Goal: Transaction & Acquisition: Purchase product/service

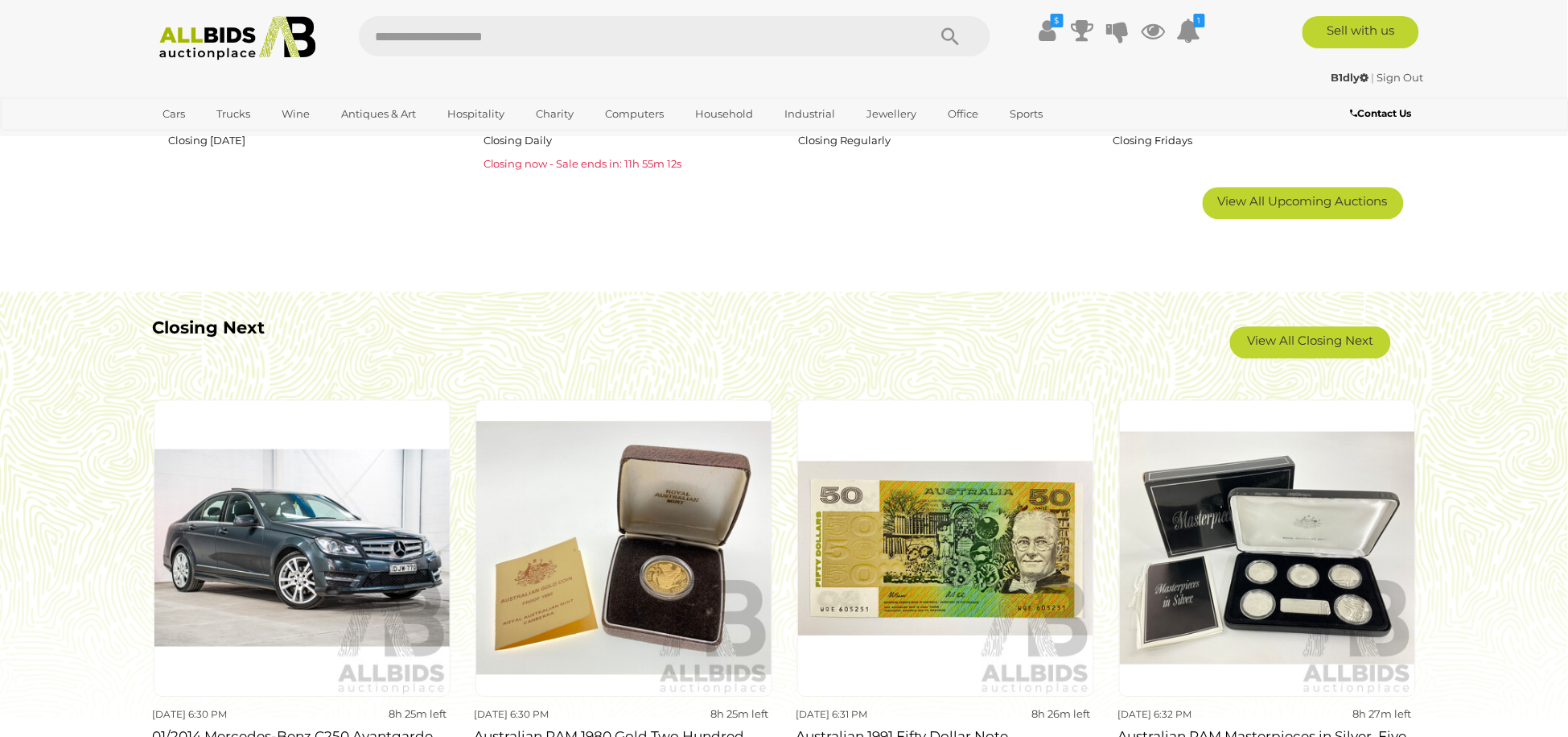
scroll to position [1006, 0]
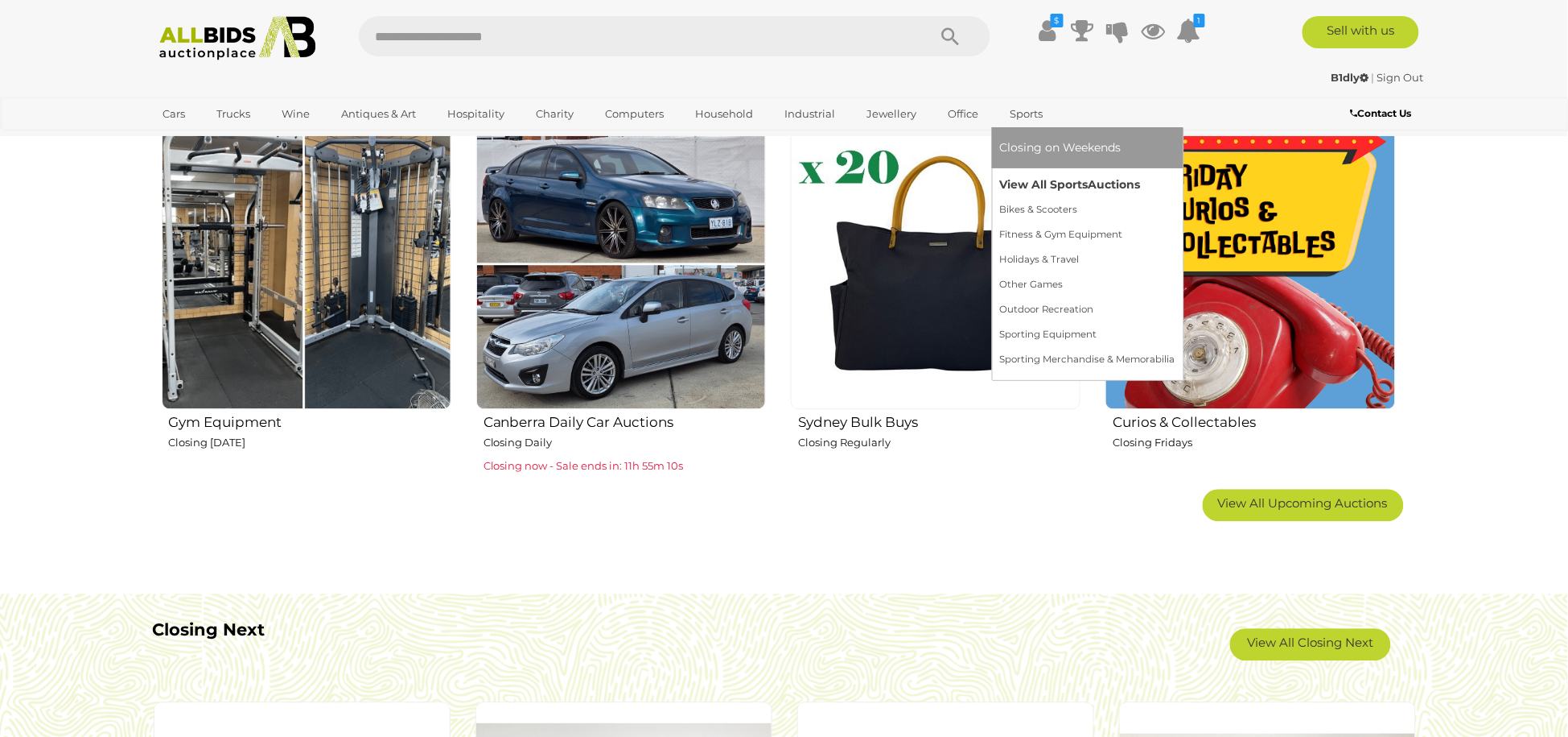
click at [1030, 178] on link "View All Sports Auctions" at bounding box center [1087, 184] width 175 height 25
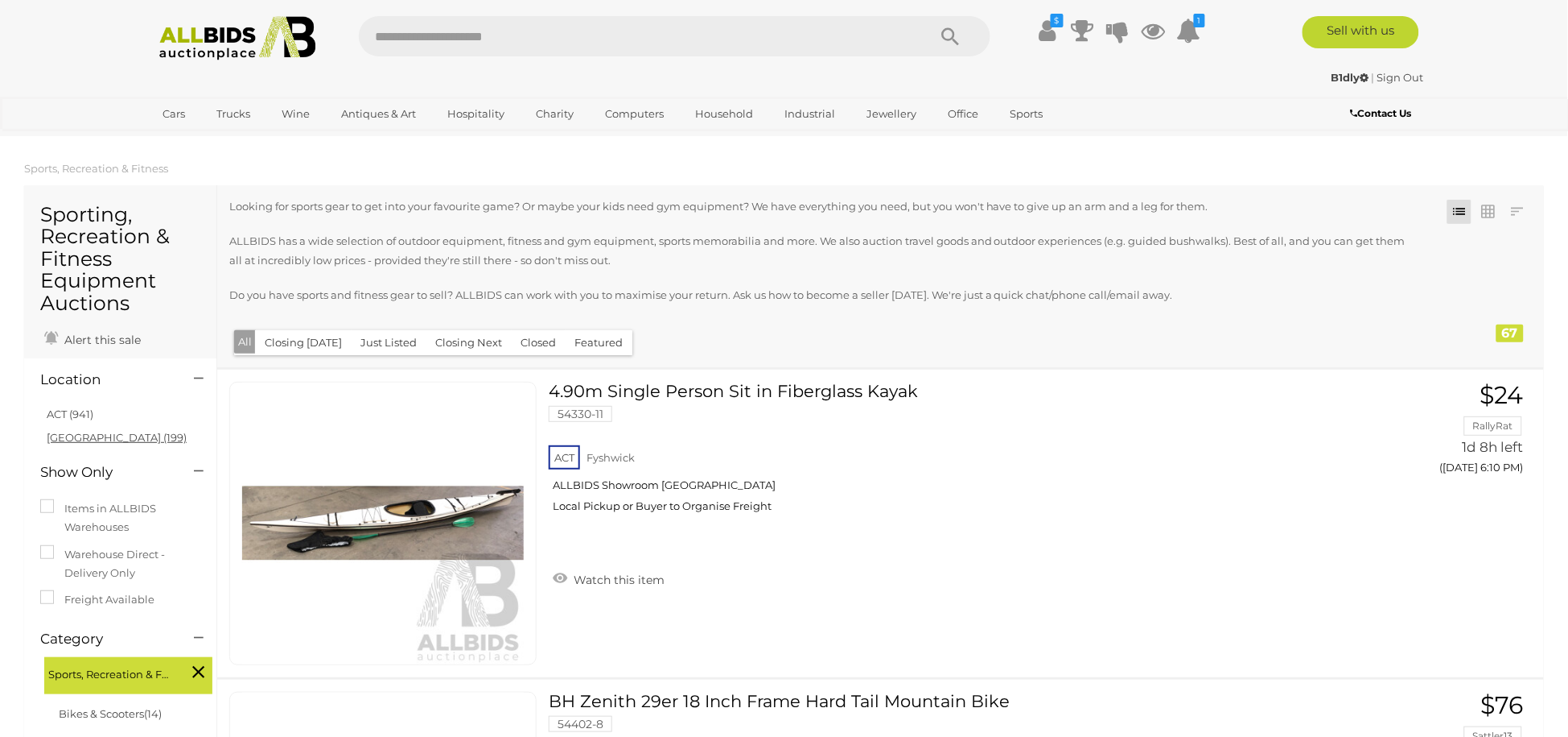
click at [81, 439] on link "NSW (199)" at bounding box center [117, 438] width 140 height 13
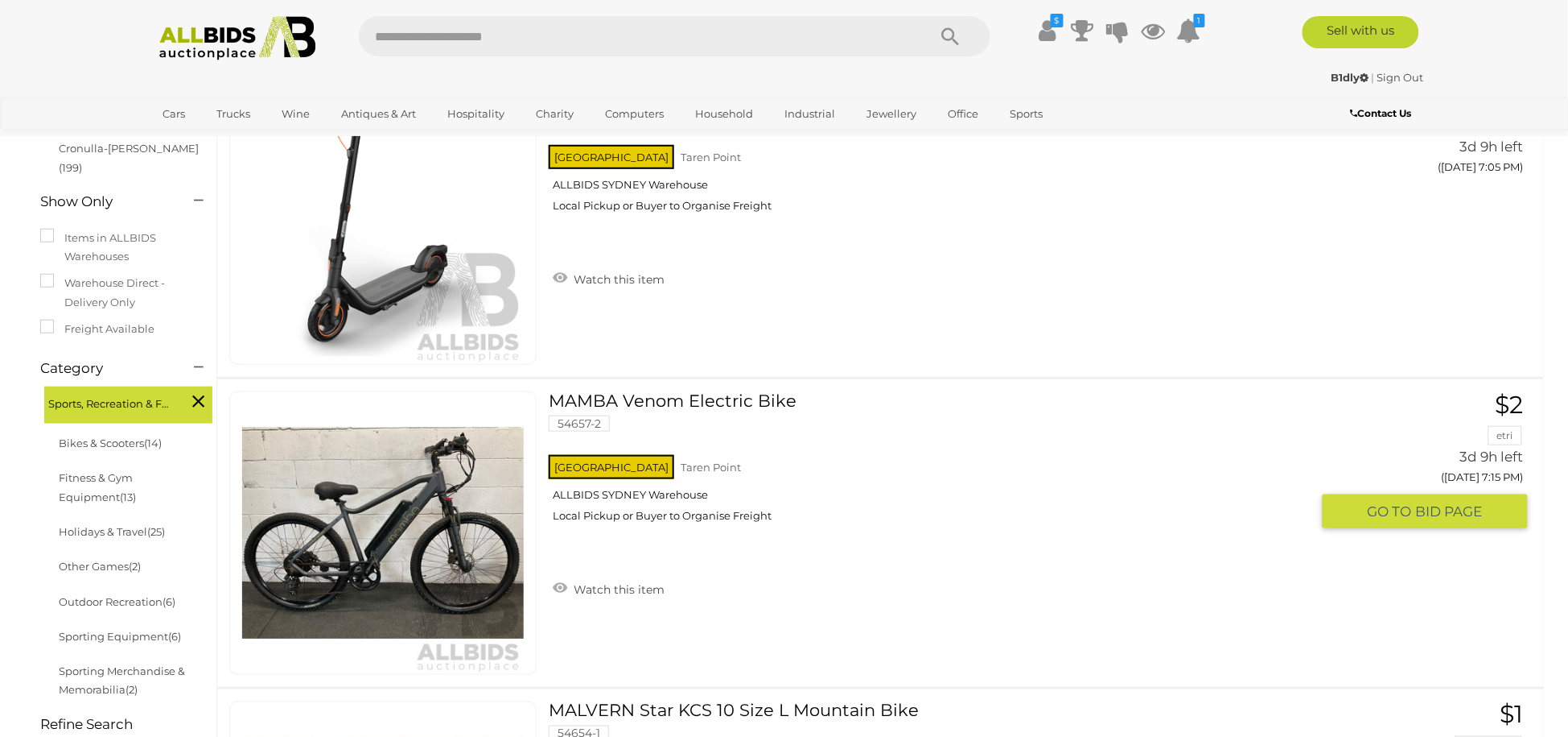
scroll to position [302, 0]
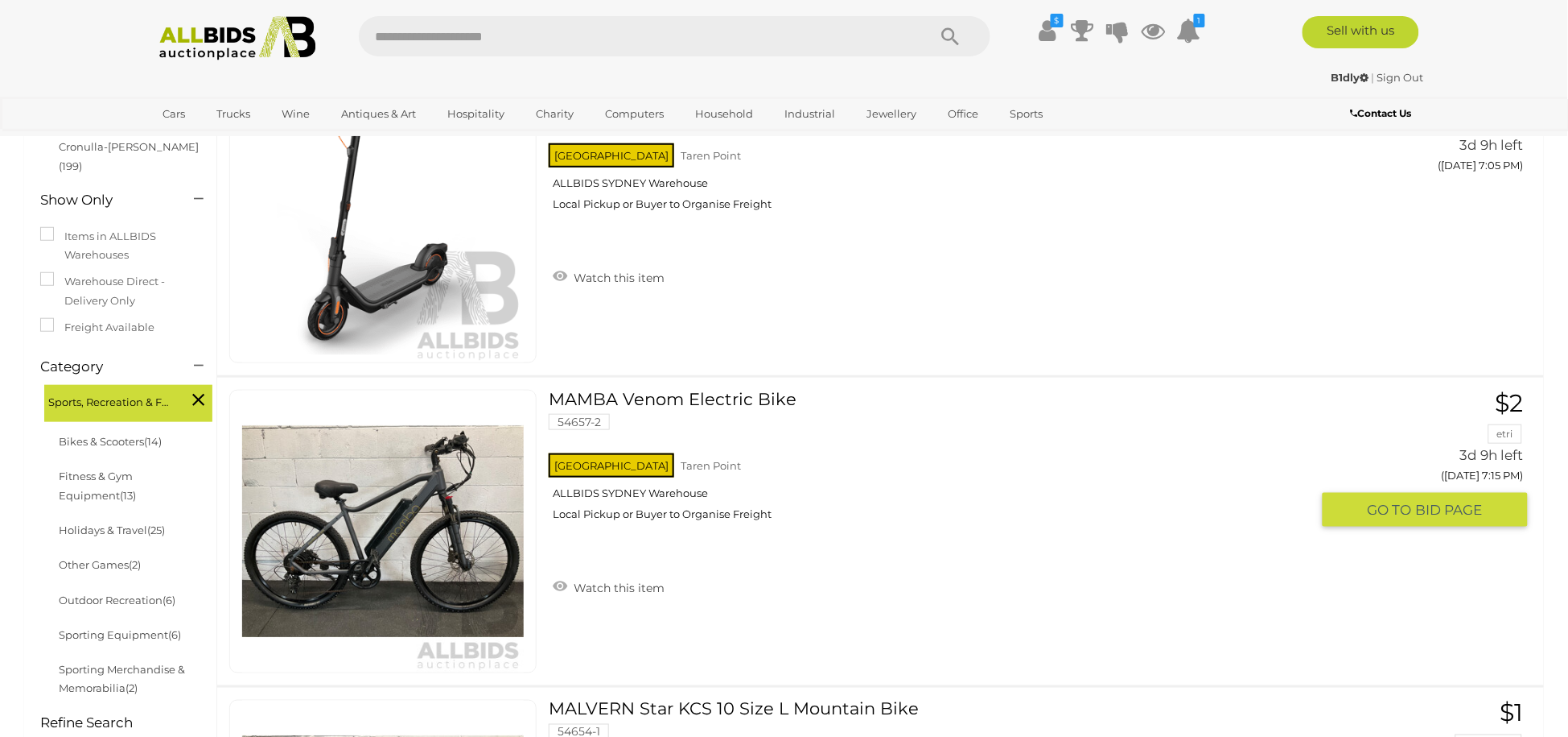
click at [659, 393] on link "MAMBA Venom Electric Bike 54657-2 NSW Taren Point ALLBIDS SYDNEY Warehouse" at bounding box center [935, 462] width 749 height 144
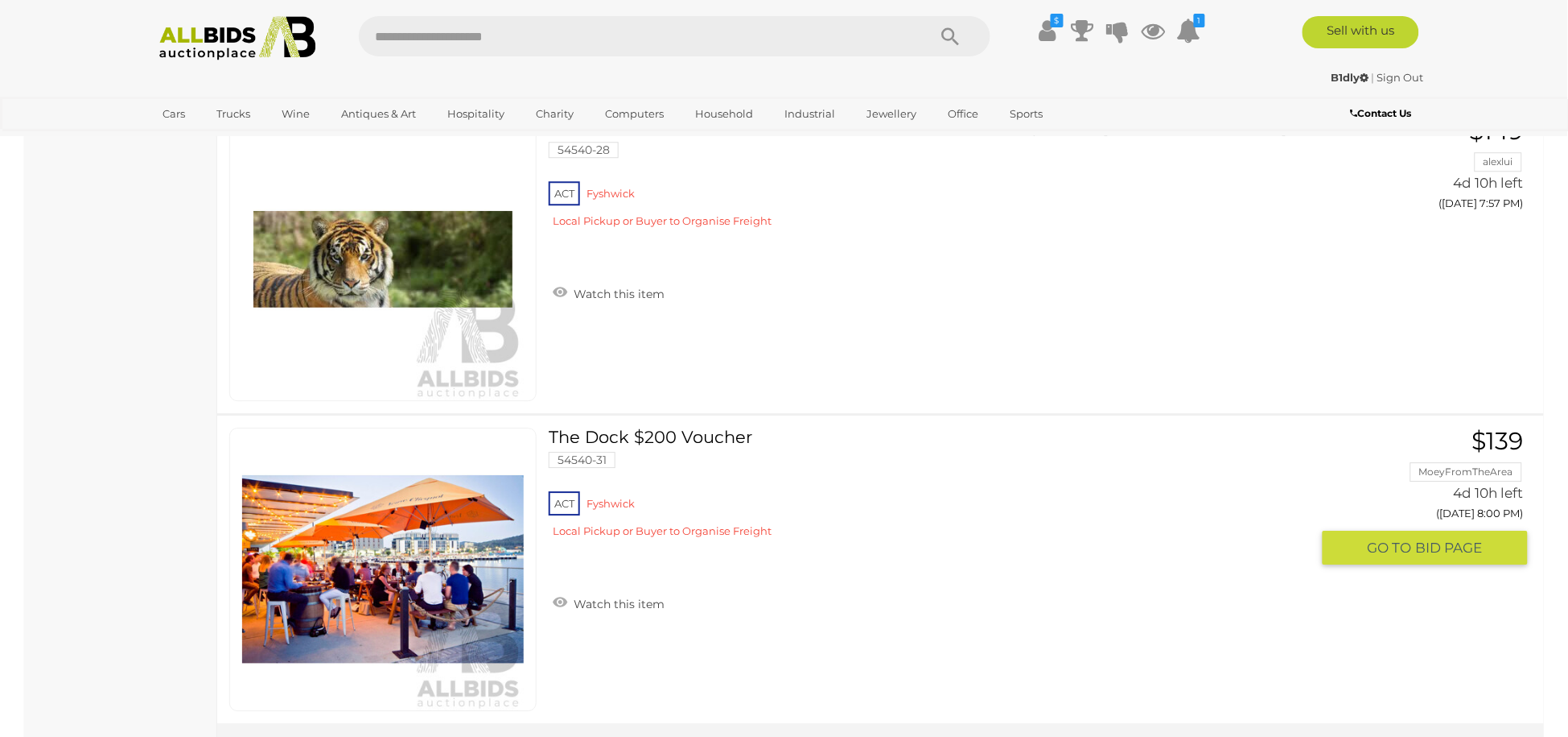
scroll to position [15180, 0]
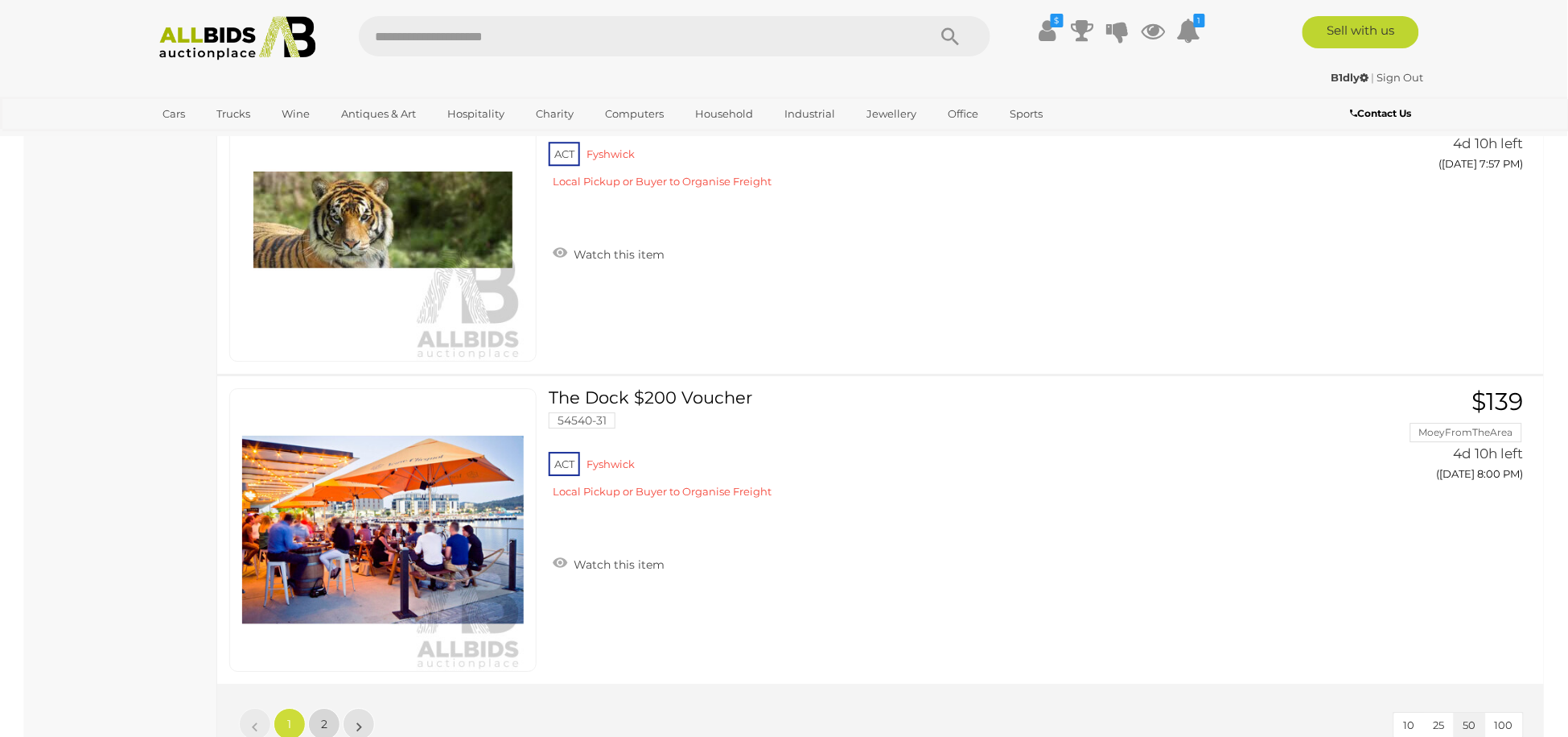
click at [325, 717] on span "2" at bounding box center [324, 724] width 6 height 15
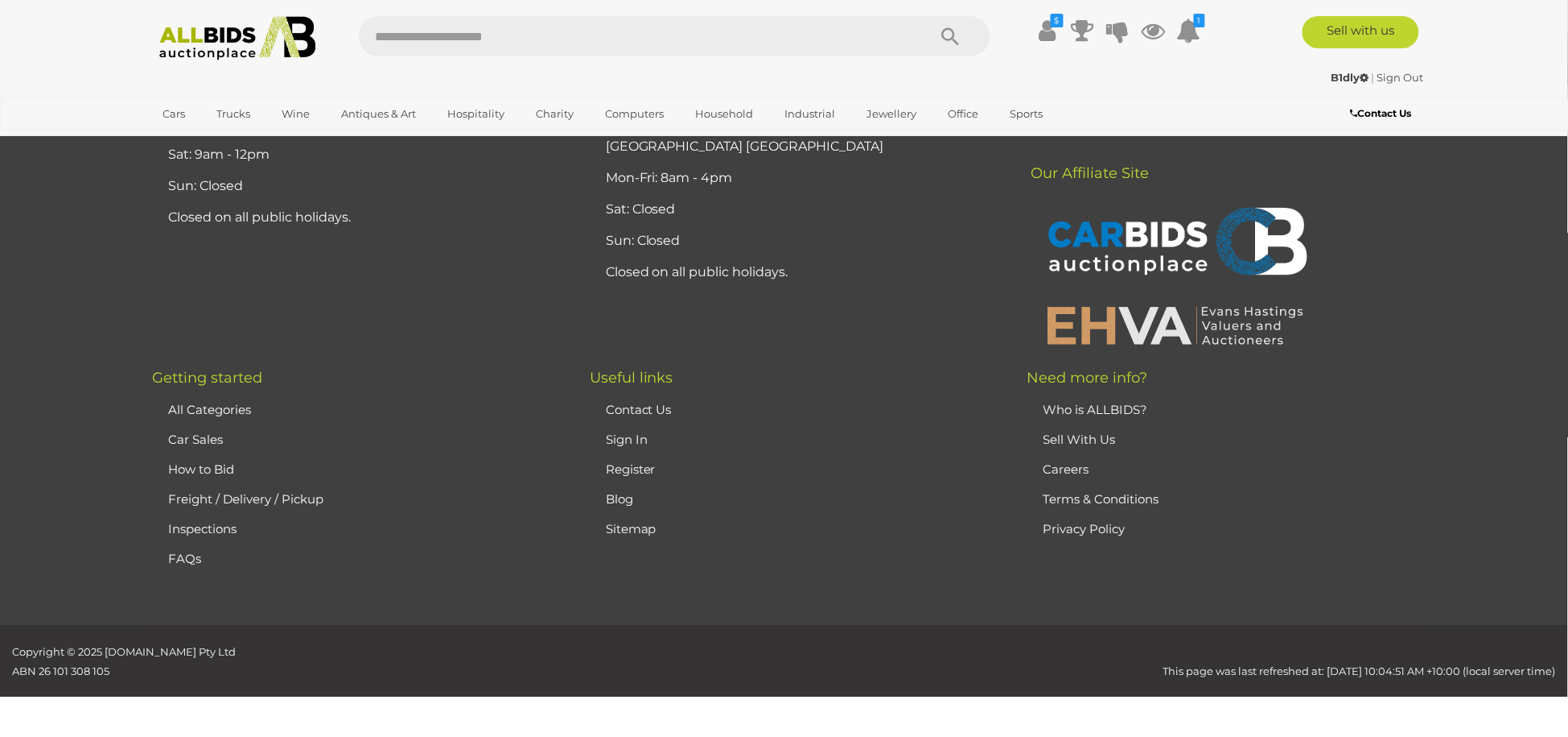
scroll to position [206, 0]
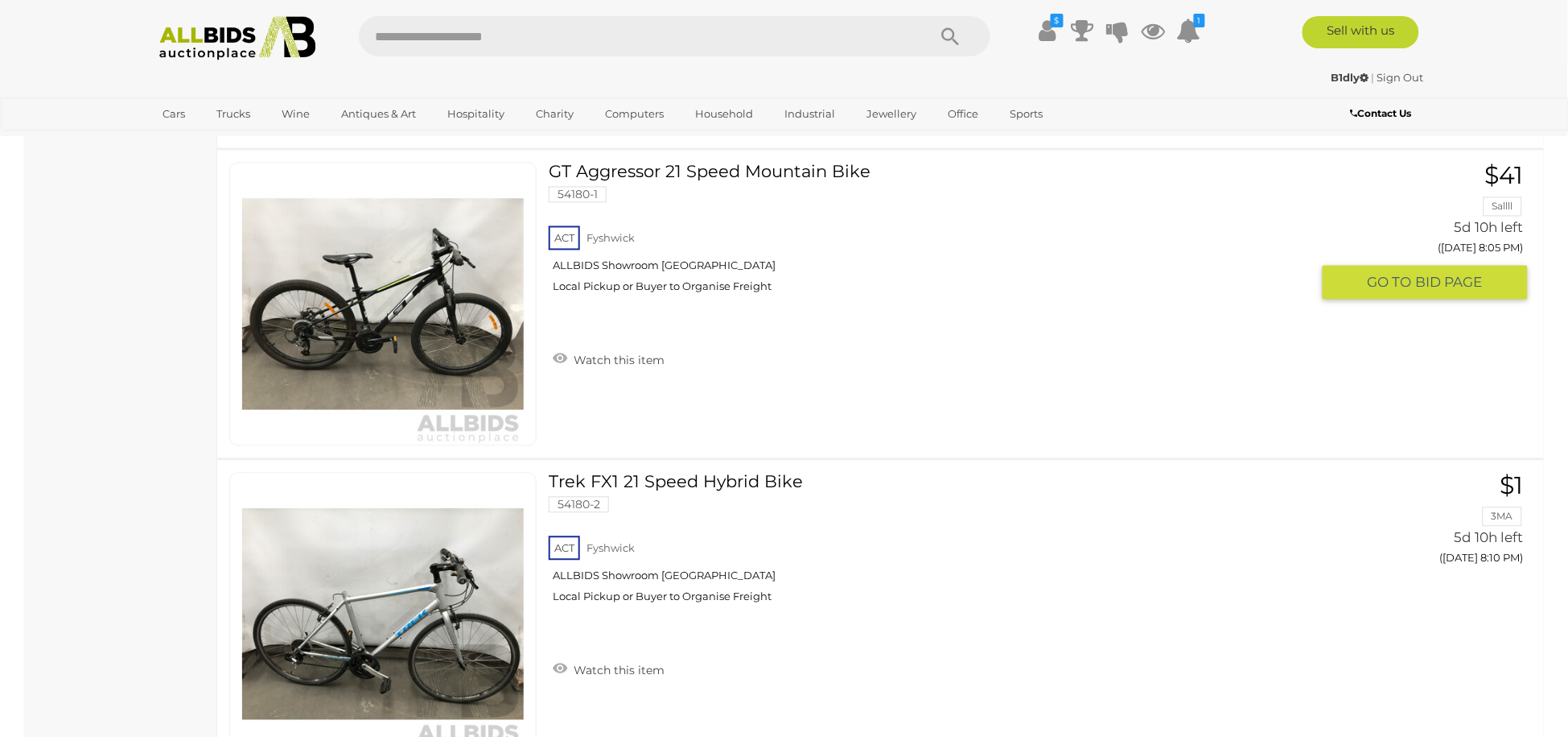
scroll to position [5036, 0]
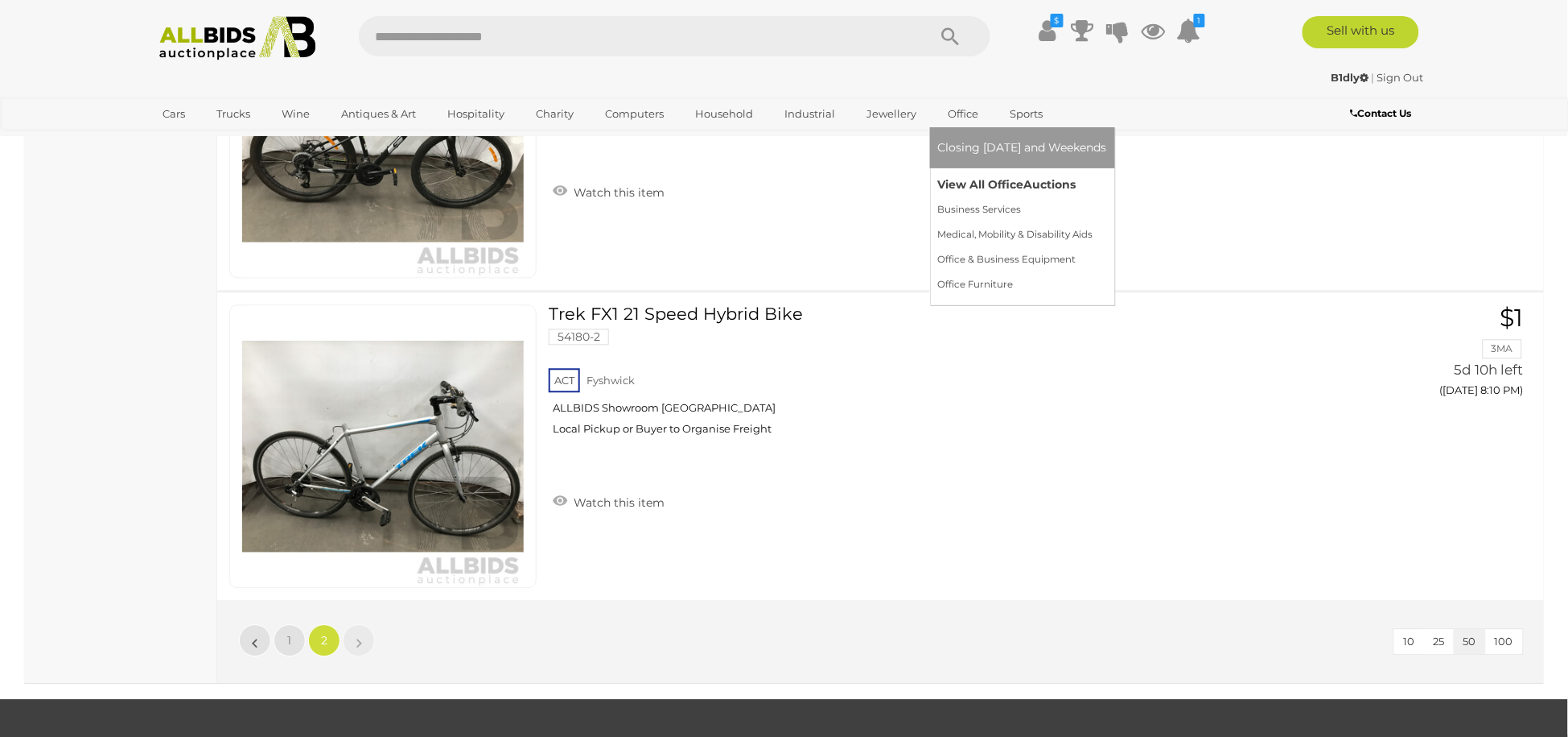
click at [966, 175] on link "View All Office Auctions" at bounding box center [1023, 184] width 169 height 25
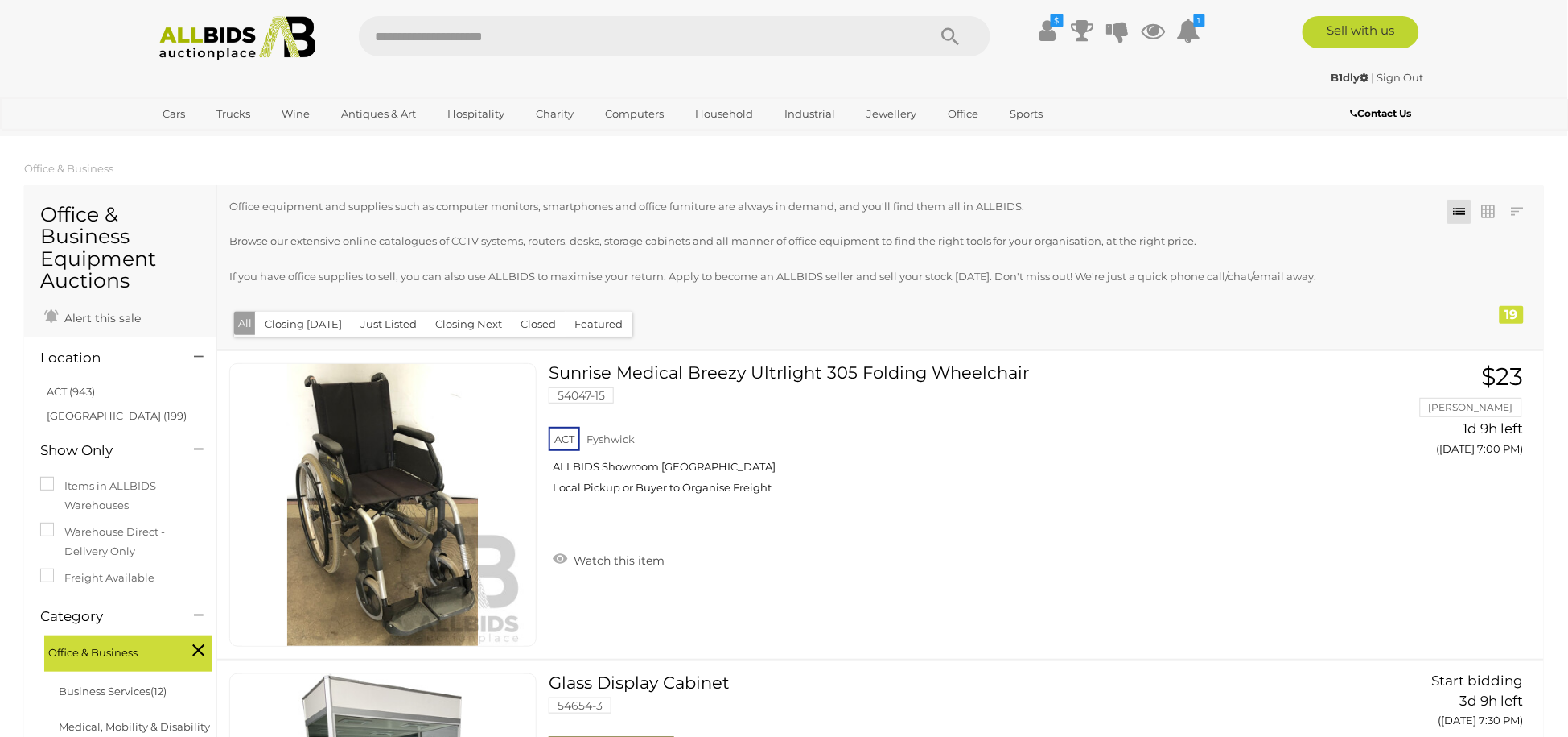
click at [87, 412] on link "NSW (199)" at bounding box center [117, 415] width 140 height 13
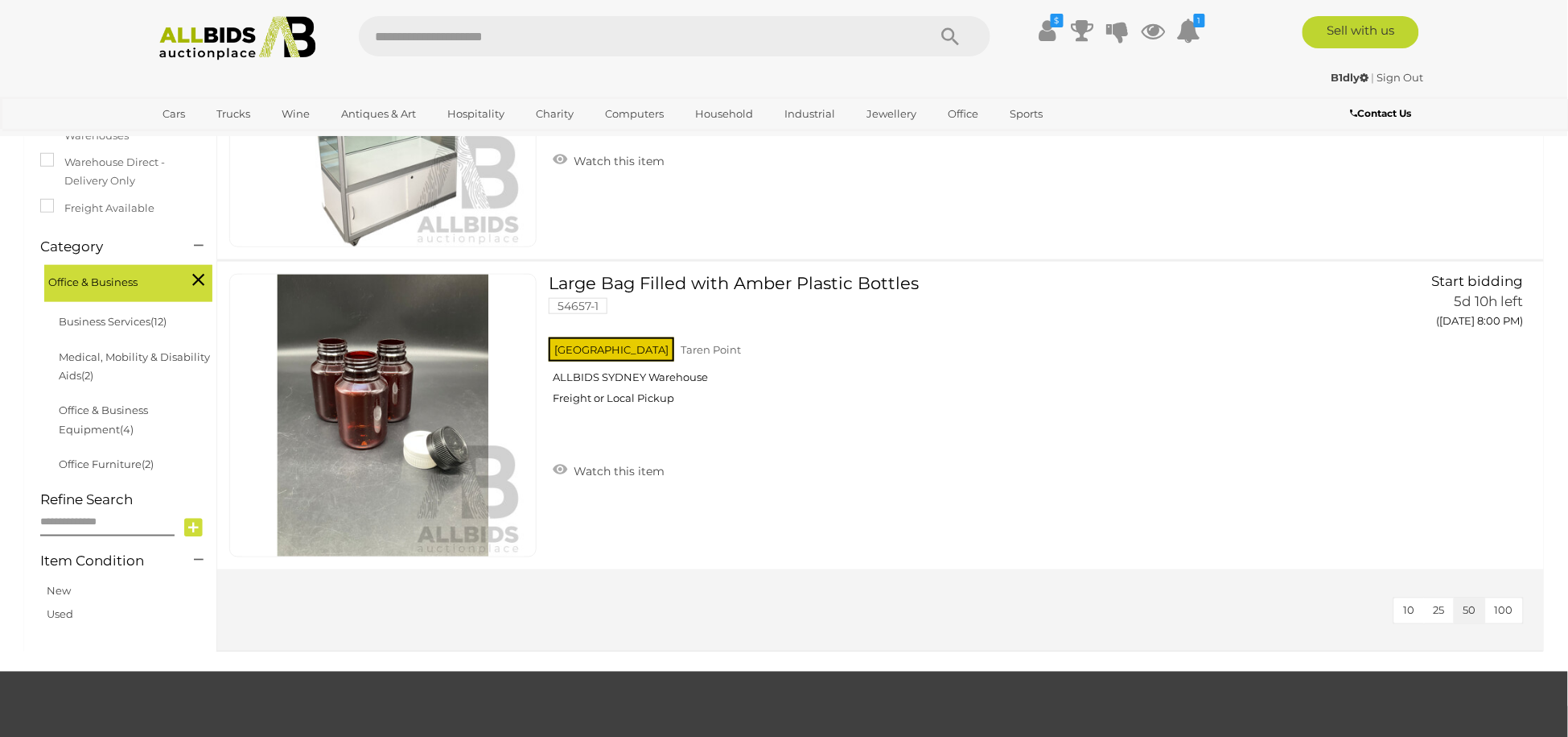
scroll to position [403, 0]
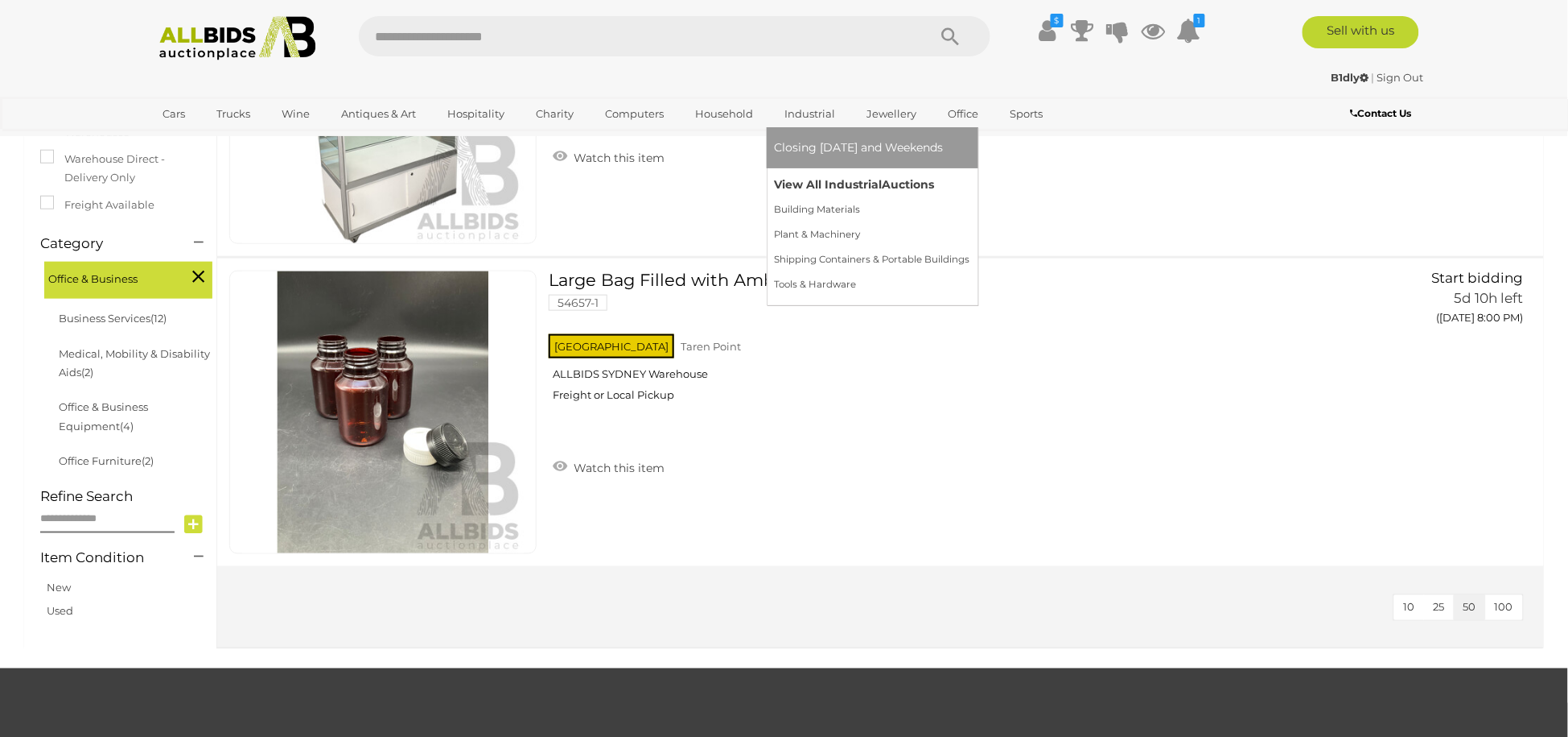
click at [829, 181] on link "View All Industrial Auctions" at bounding box center [873, 184] width 195 height 25
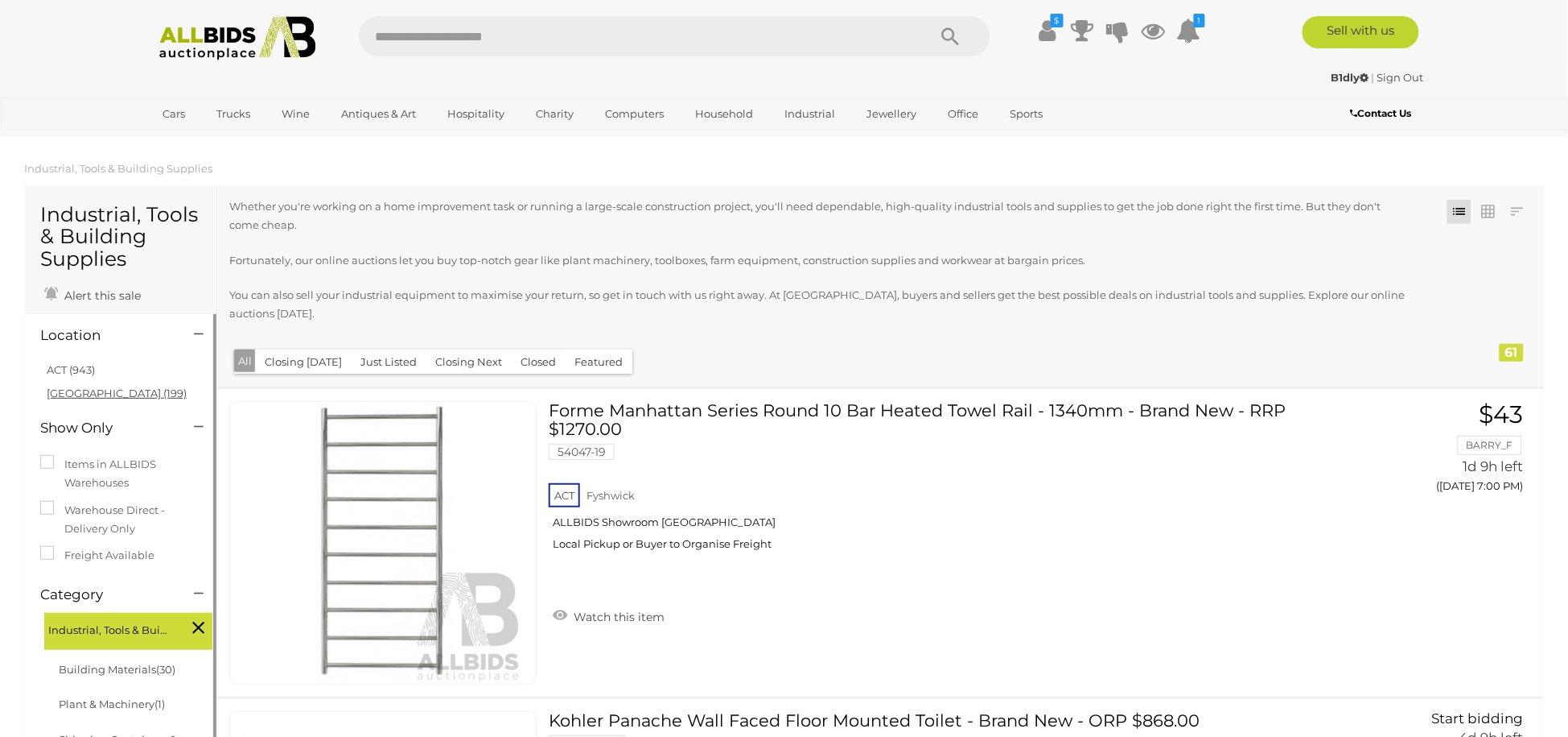
click at [87, 392] on link "[GEOGRAPHIC_DATA] (199)" at bounding box center [117, 392] width 140 height 13
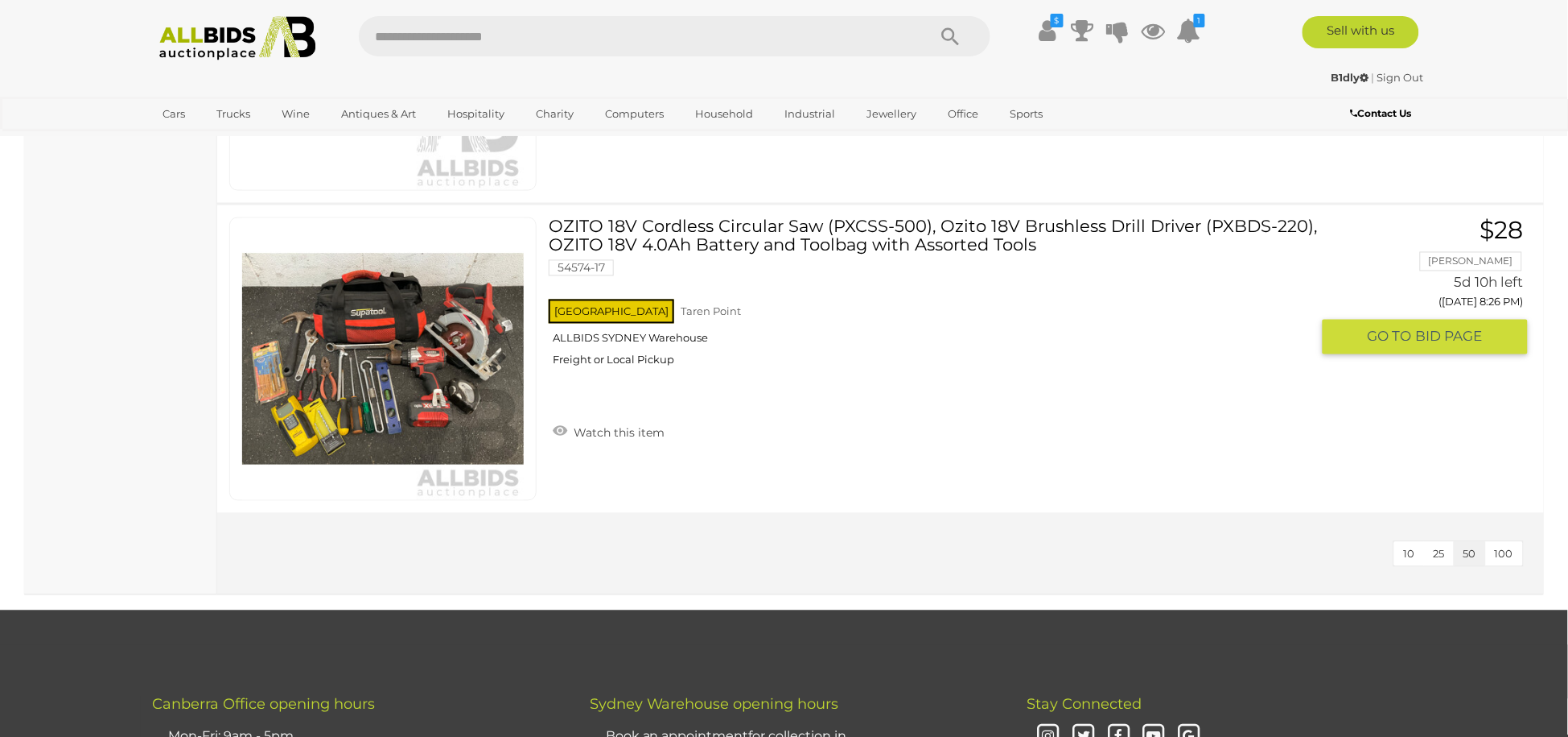
scroll to position [10968, 0]
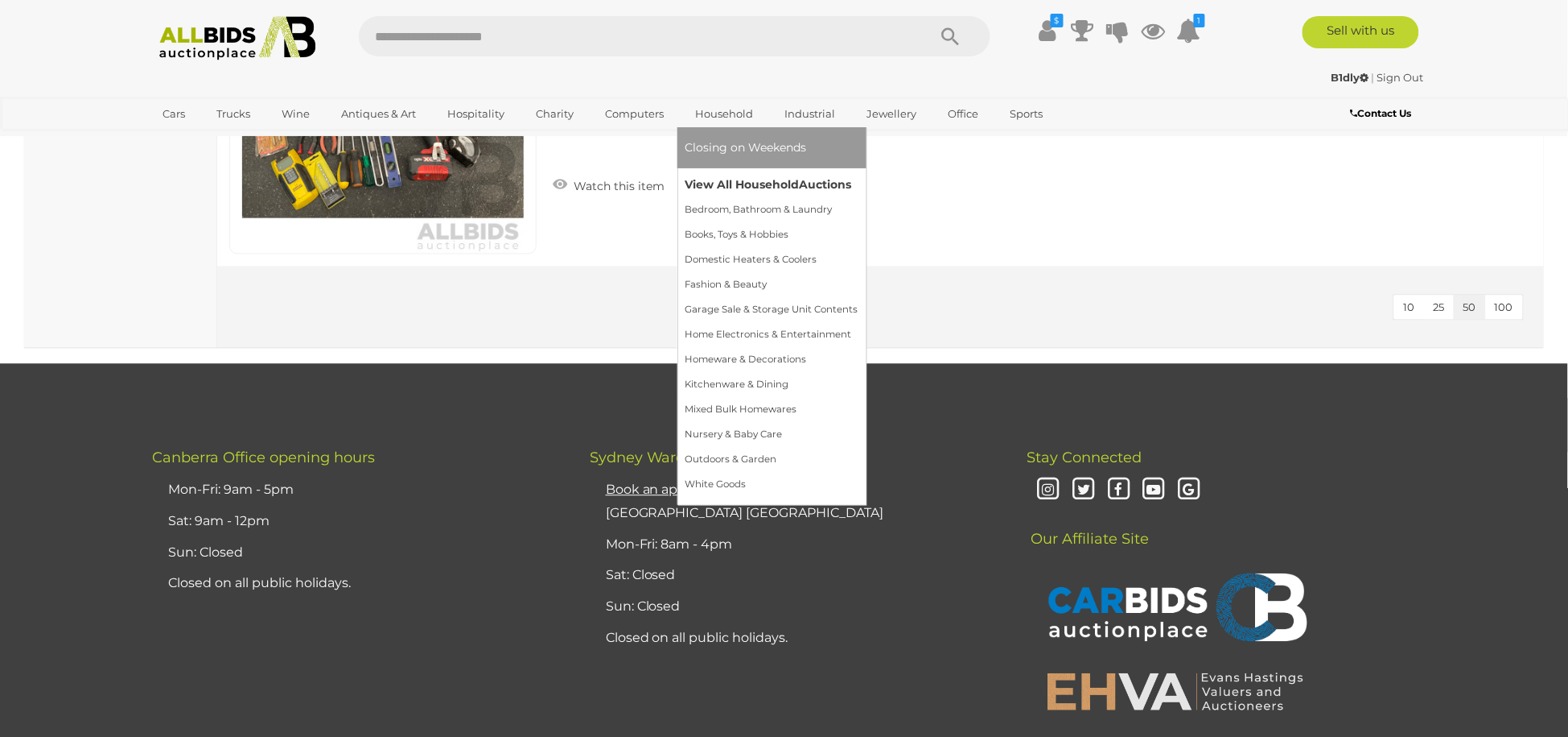
click at [730, 177] on link "View All Household Auctions" at bounding box center [772, 184] width 173 height 25
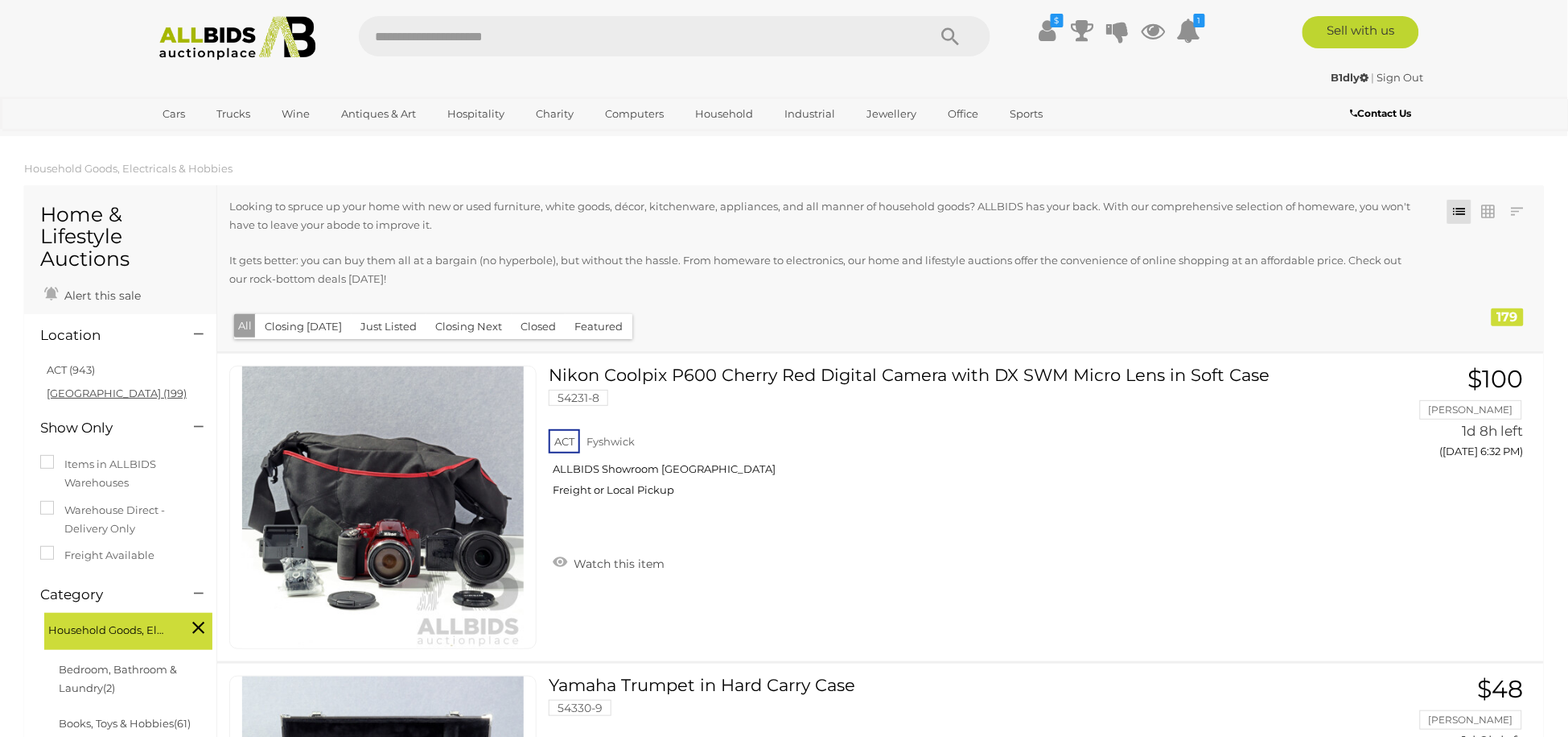
click at [77, 388] on link "NSW (199)" at bounding box center [117, 392] width 140 height 13
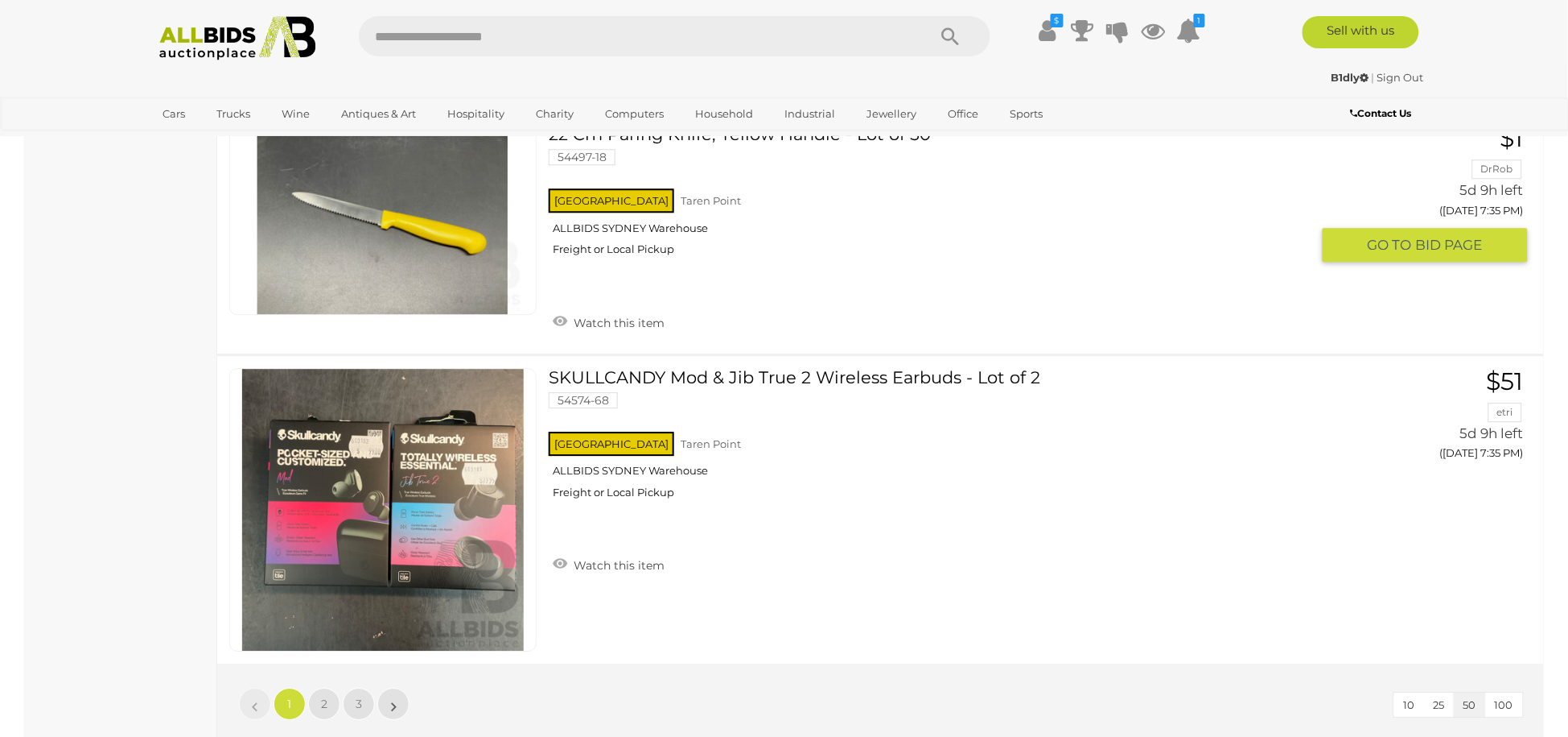
scroll to position [15195, 0]
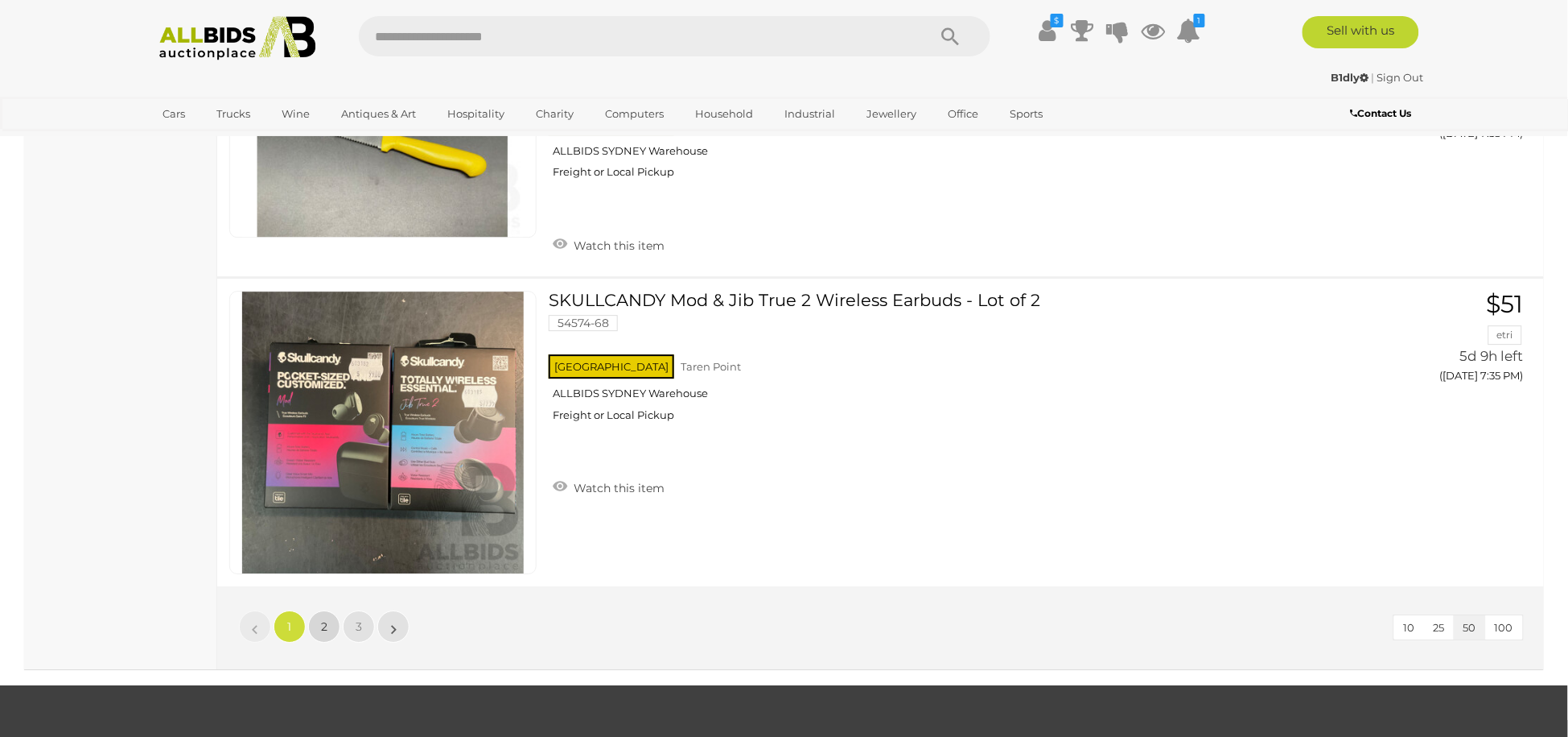
click at [319, 610] on link "2" at bounding box center [324, 626] width 32 height 32
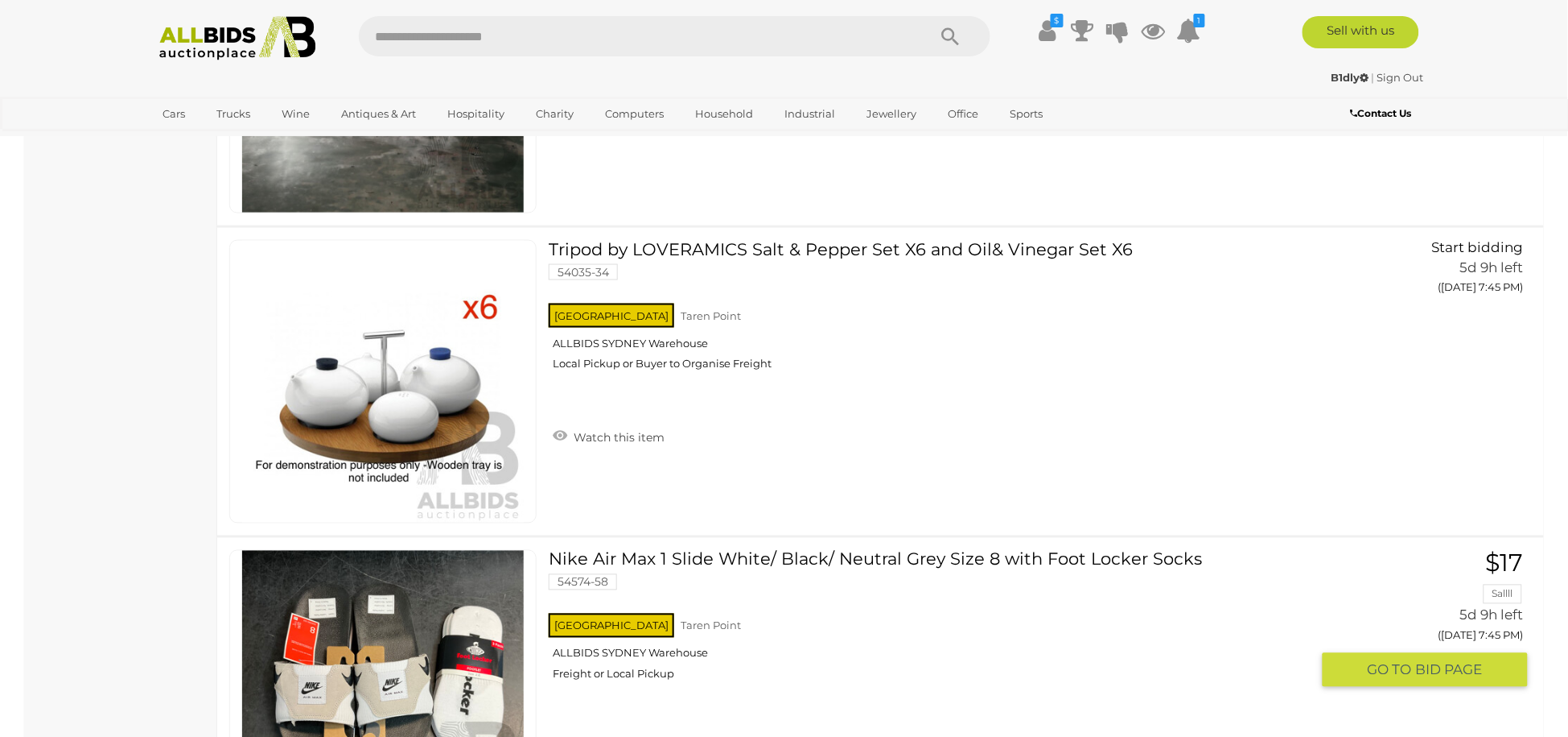
scroll to position [2806, 0]
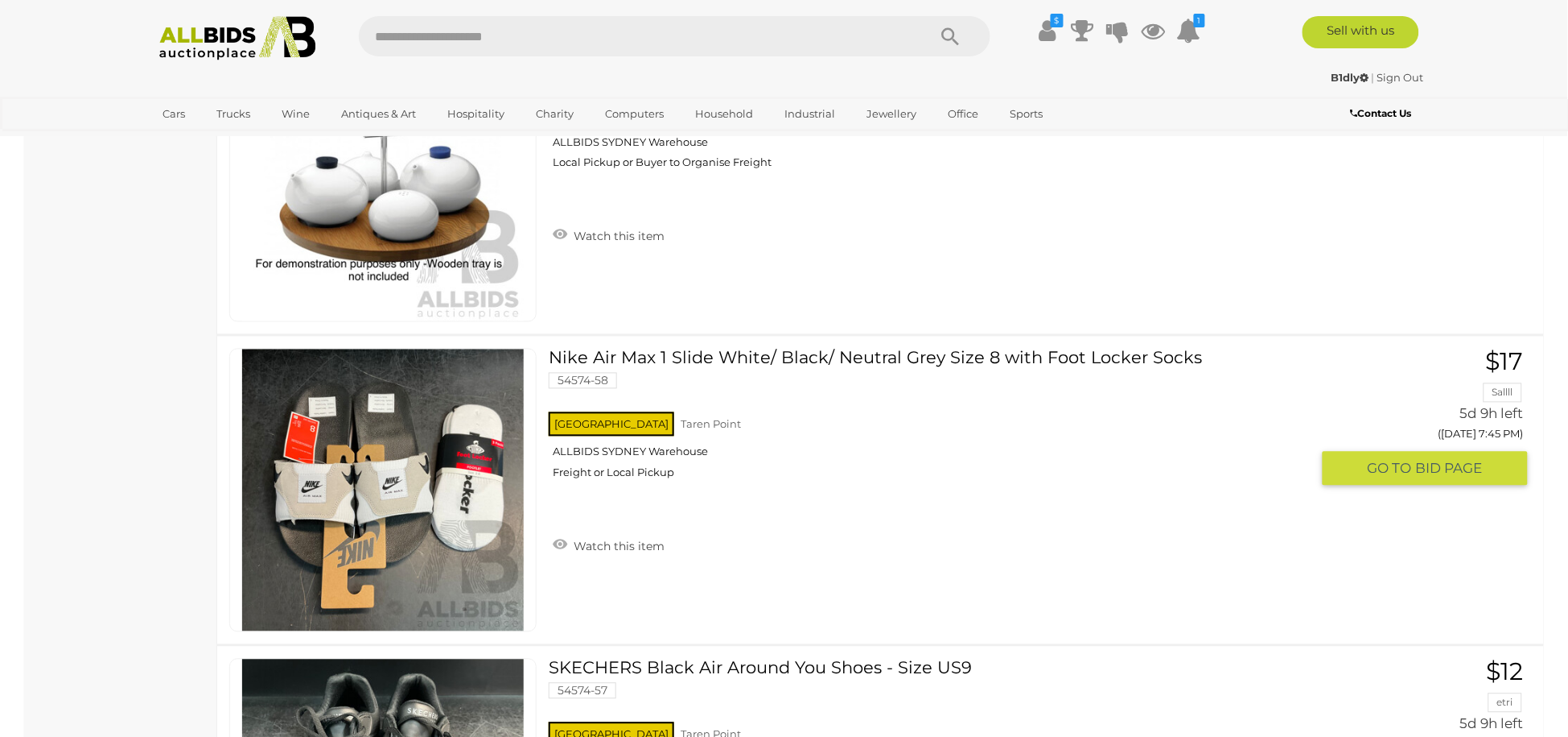
click at [411, 468] on link at bounding box center [383, 490] width 308 height 284
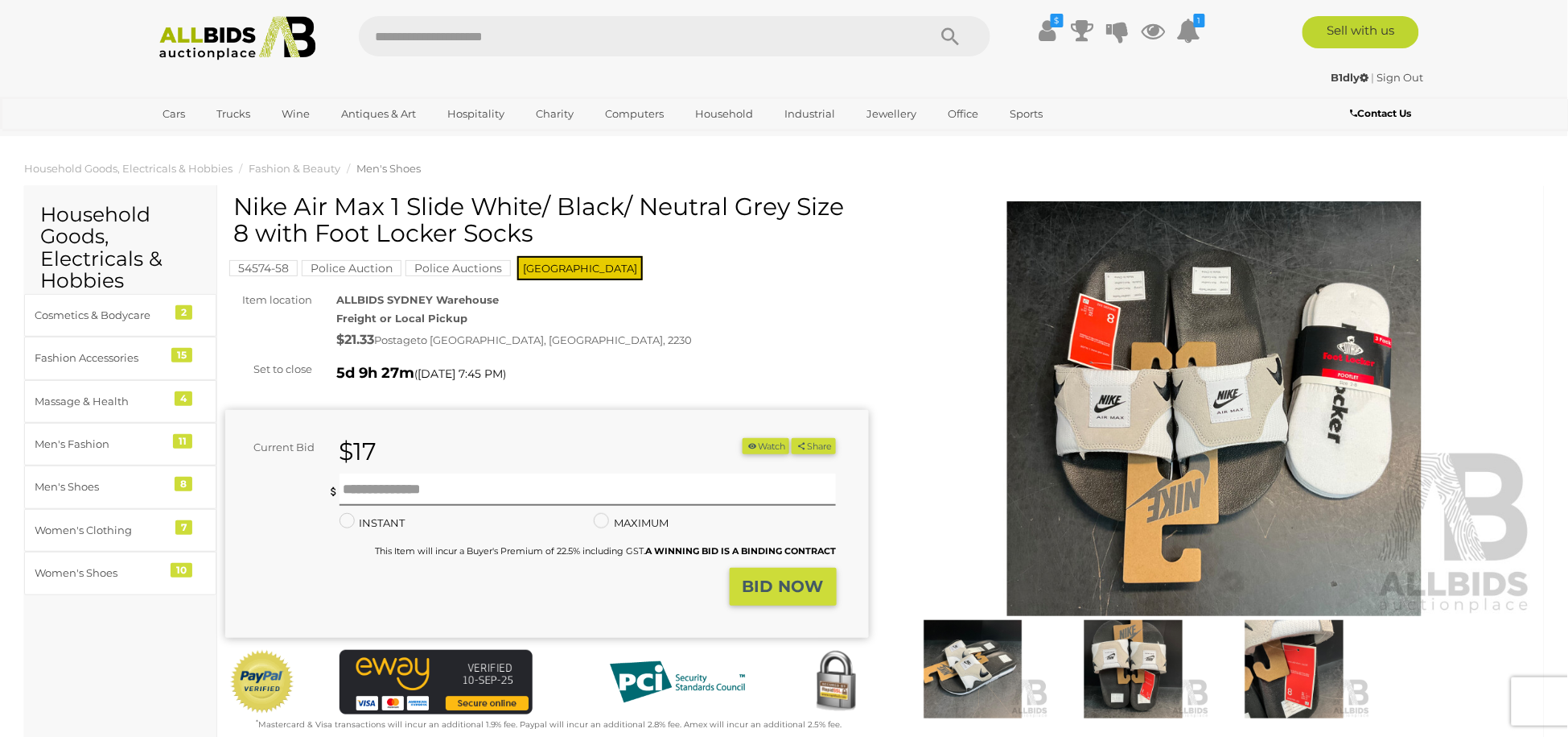
click at [1004, 651] on img at bounding box center [973, 669] width 153 height 99
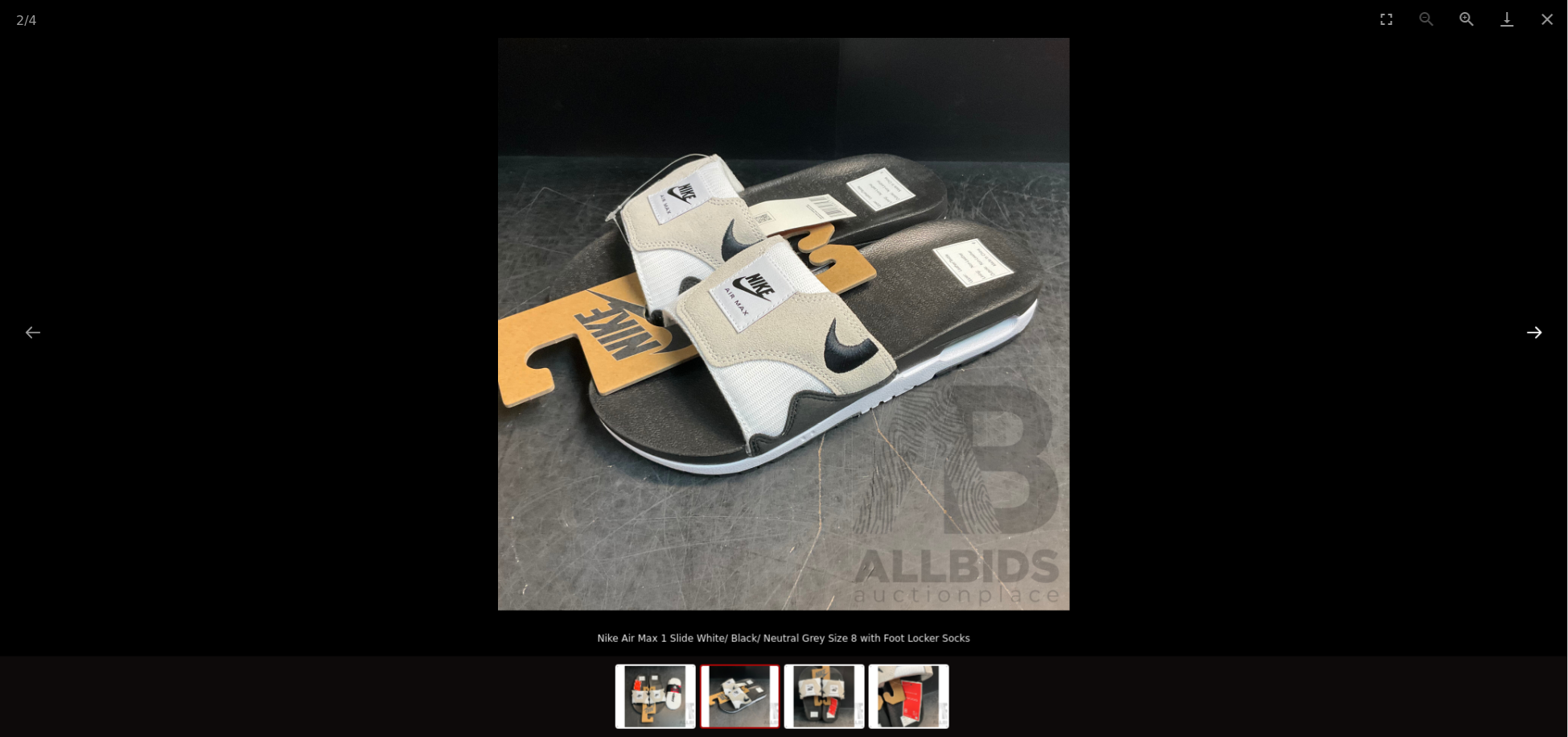
click at [1534, 339] on button "Next slide" at bounding box center [1535, 332] width 34 height 31
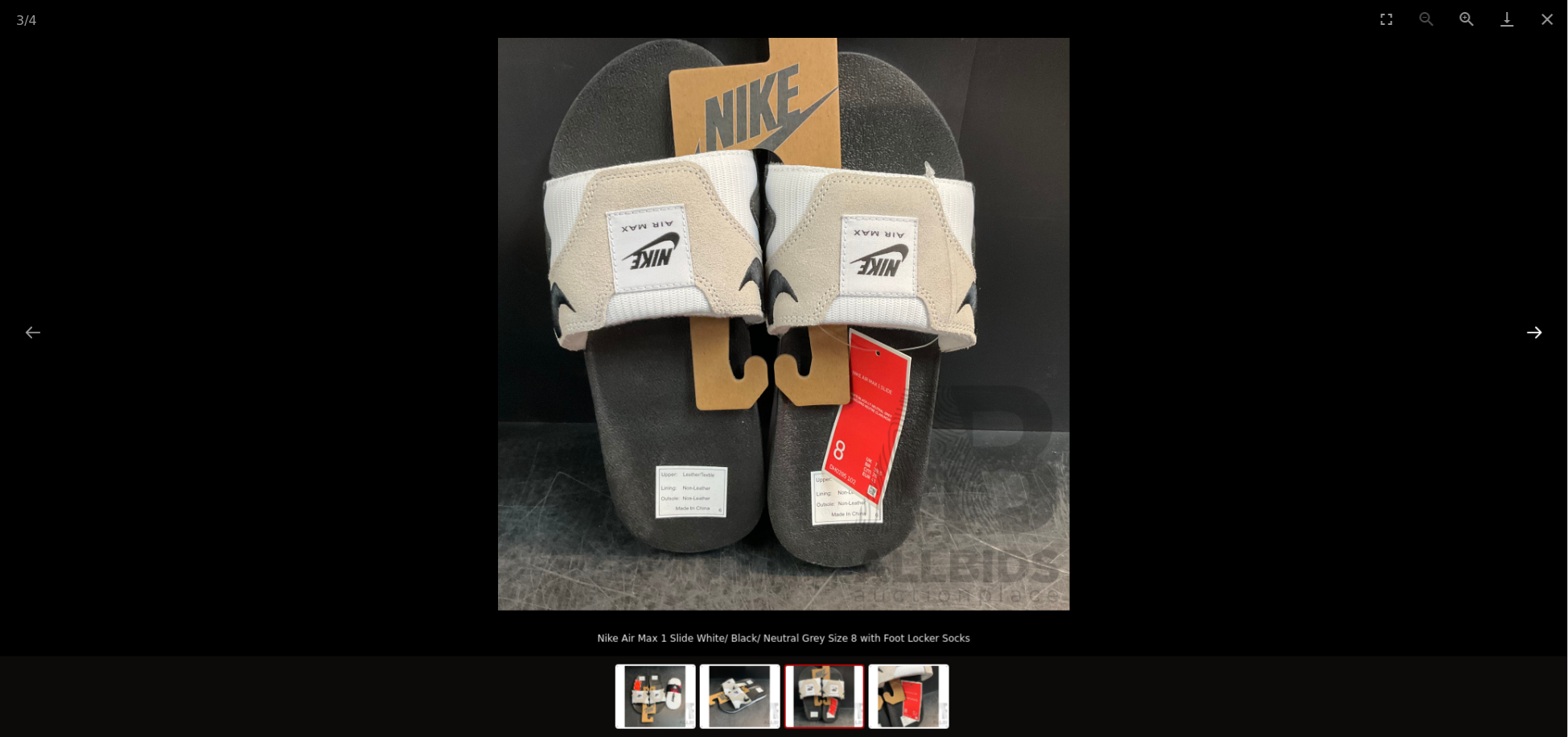
click at [1534, 339] on button "Next slide" at bounding box center [1535, 332] width 34 height 31
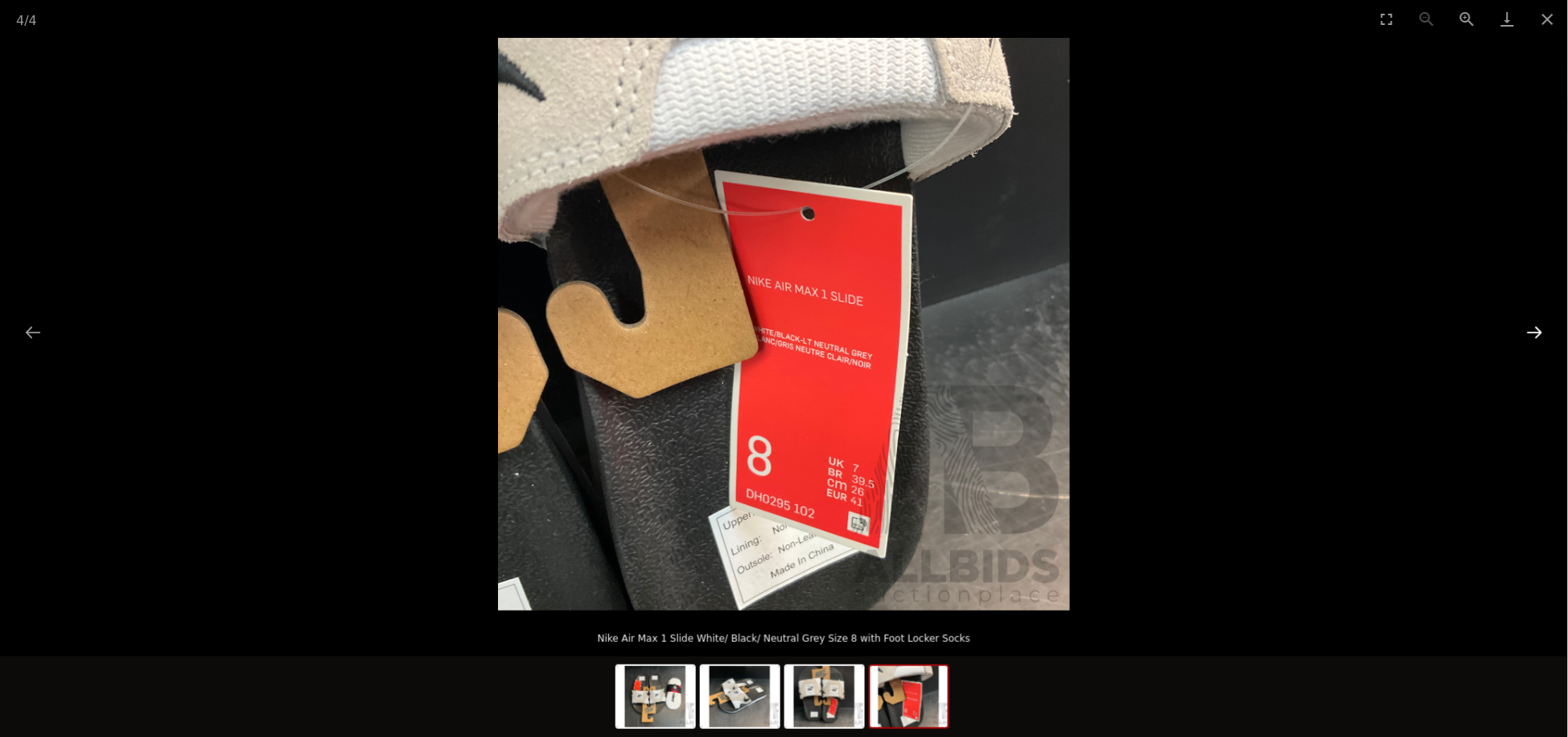
click at [1534, 339] on button "Next slide" at bounding box center [1535, 332] width 34 height 31
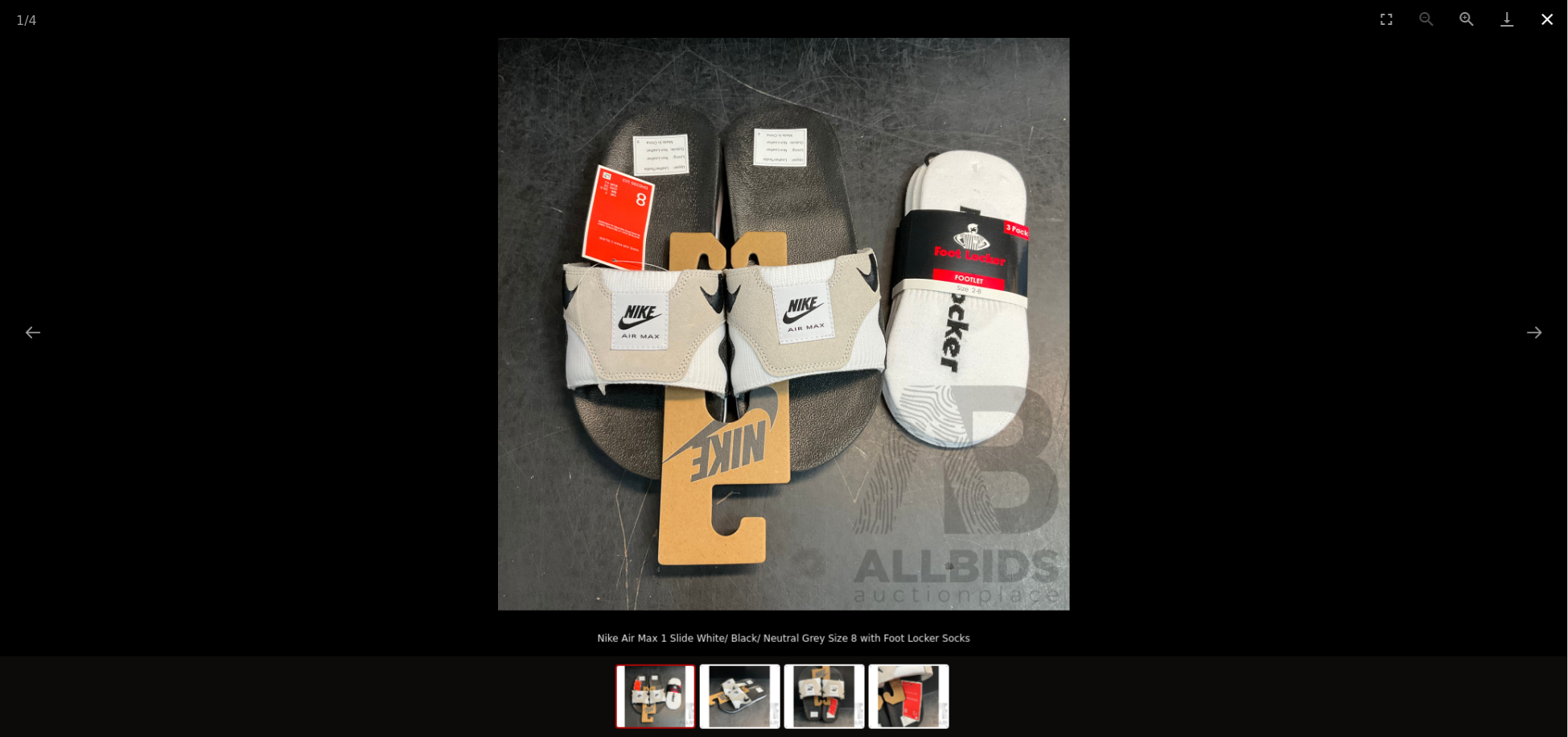
click at [1551, 13] on button "Close gallery" at bounding box center [1548, 18] width 41 height 38
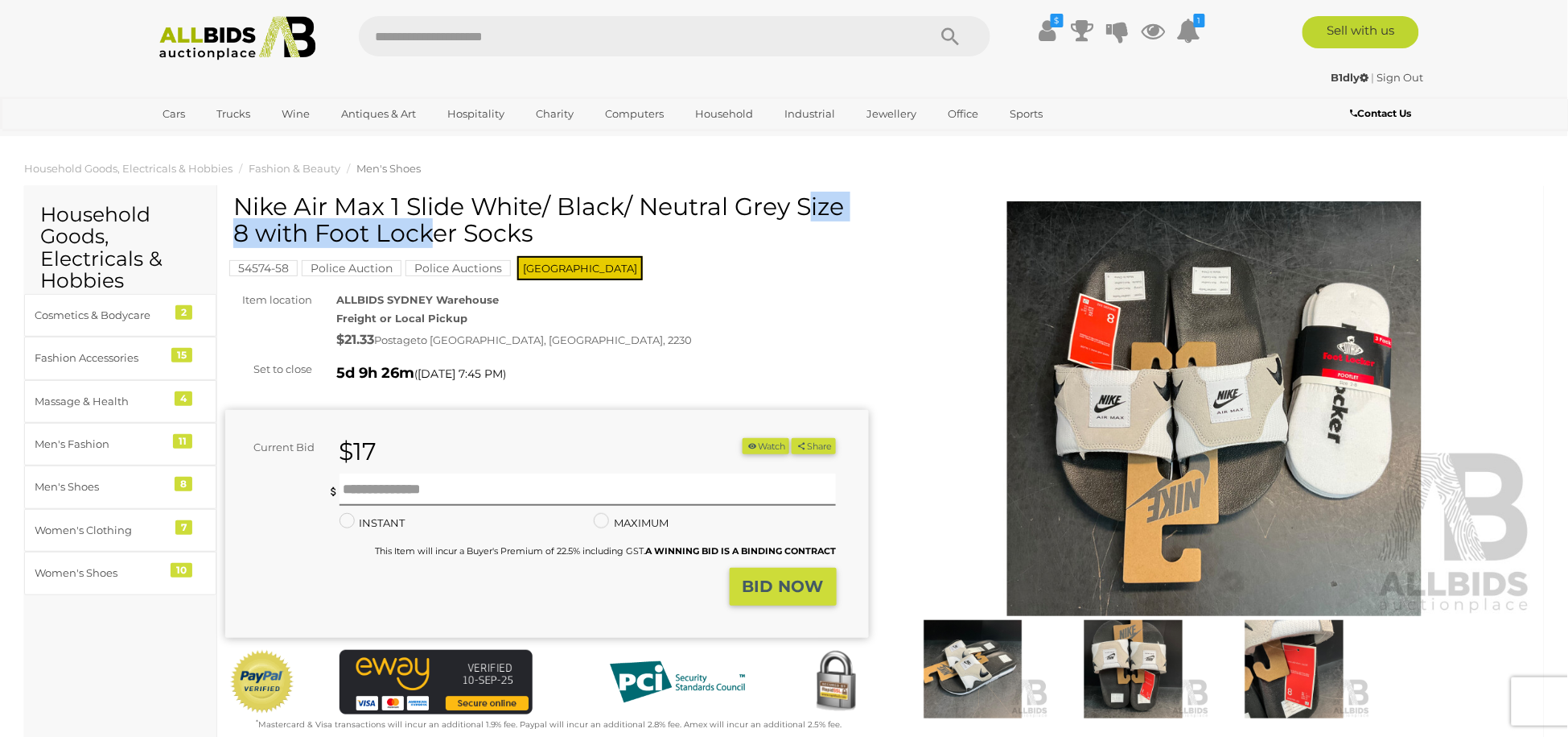
drag, startPoint x: 462, startPoint y: 206, endPoint x: 237, endPoint y: 207, distance: 225.0
click at [237, 207] on h1 "Nike Air Max 1 Slide White/ Black/ Neutral Grey Size 8 with Foot Locker Socks" at bounding box center [549, 220] width 632 height 53
copy h1 "Nike Air Max 1 Slide"
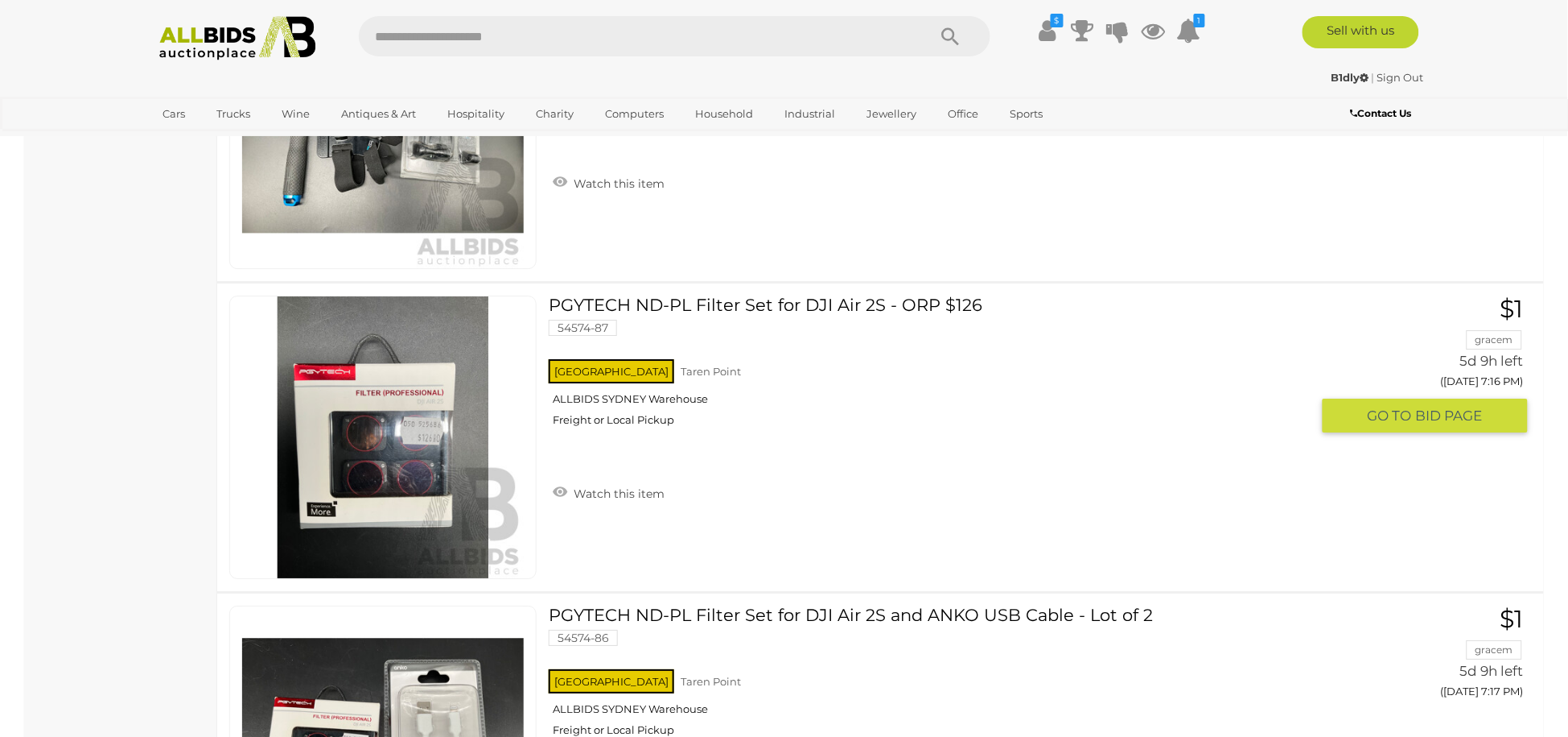
scroll to position [12894, 0]
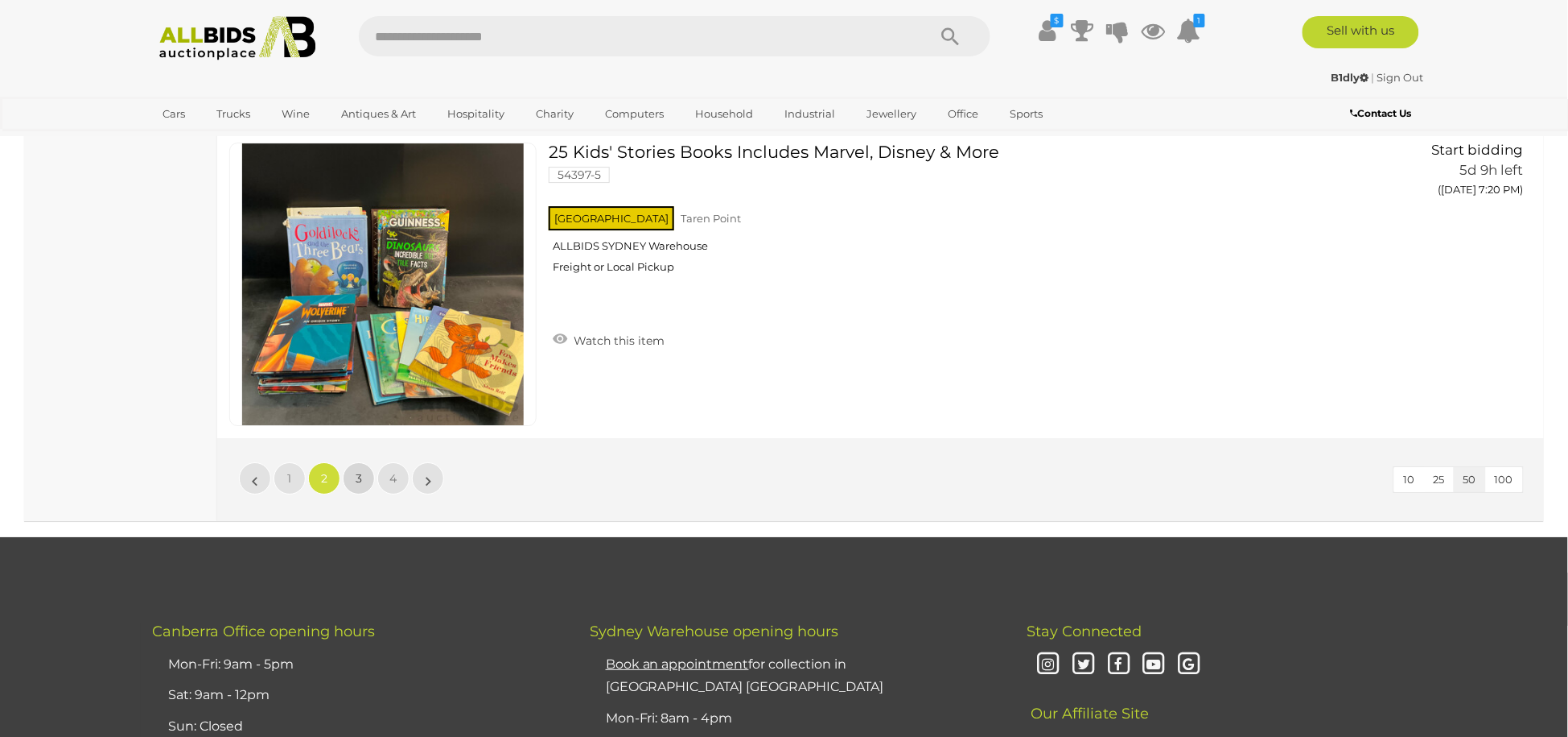
click at [361, 471] on span "3" at bounding box center [358, 478] width 6 height 15
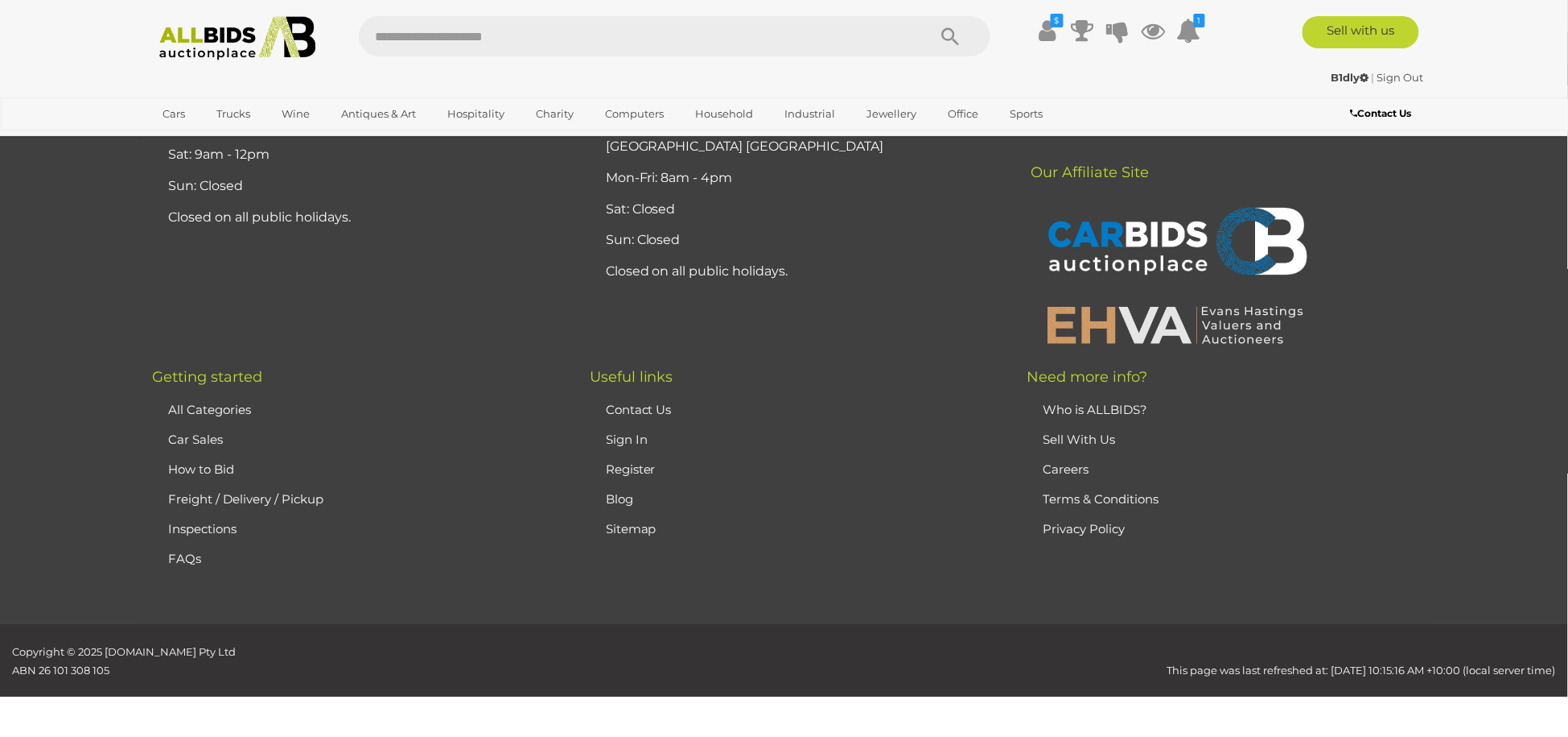
scroll to position [190, 0]
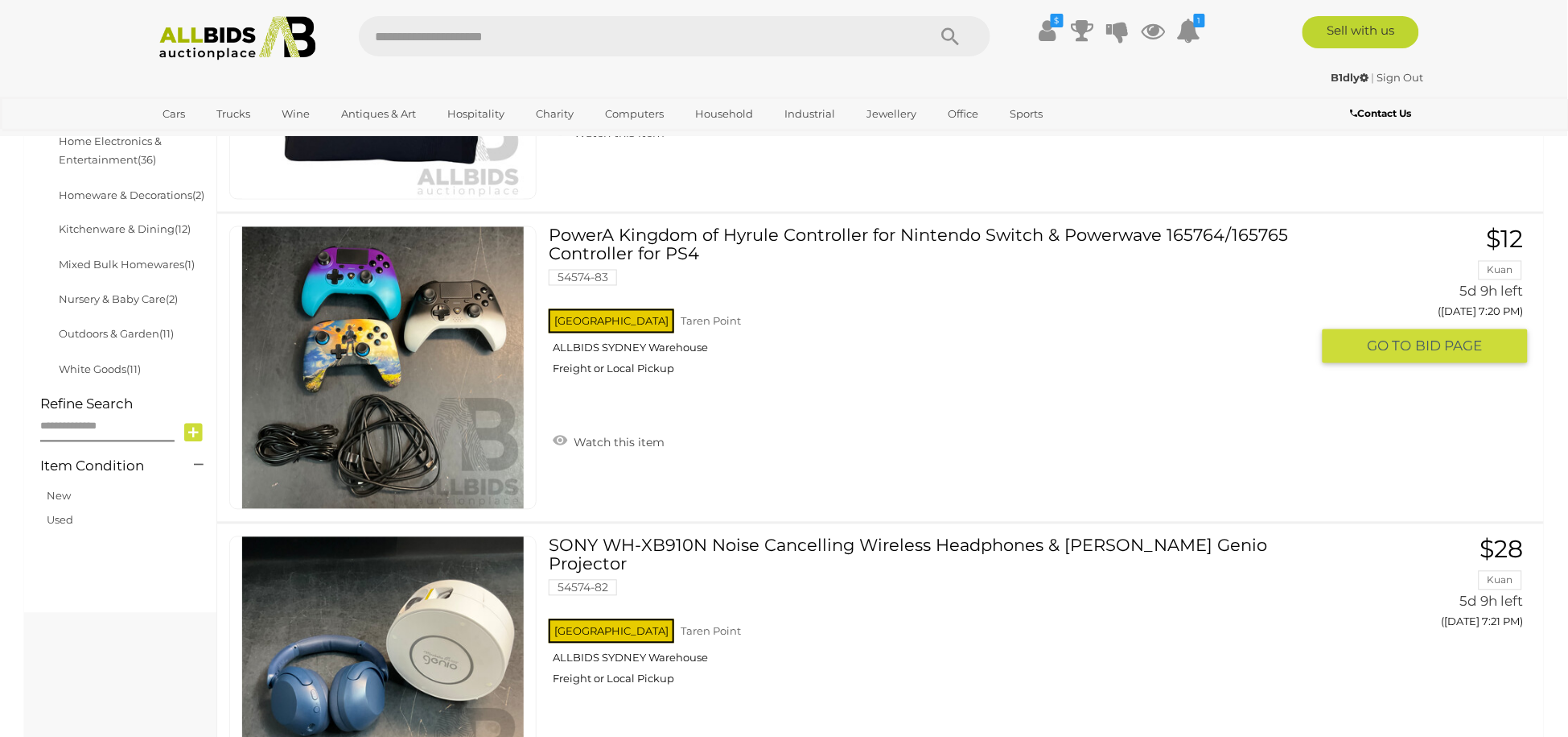
scroll to position [77, 0]
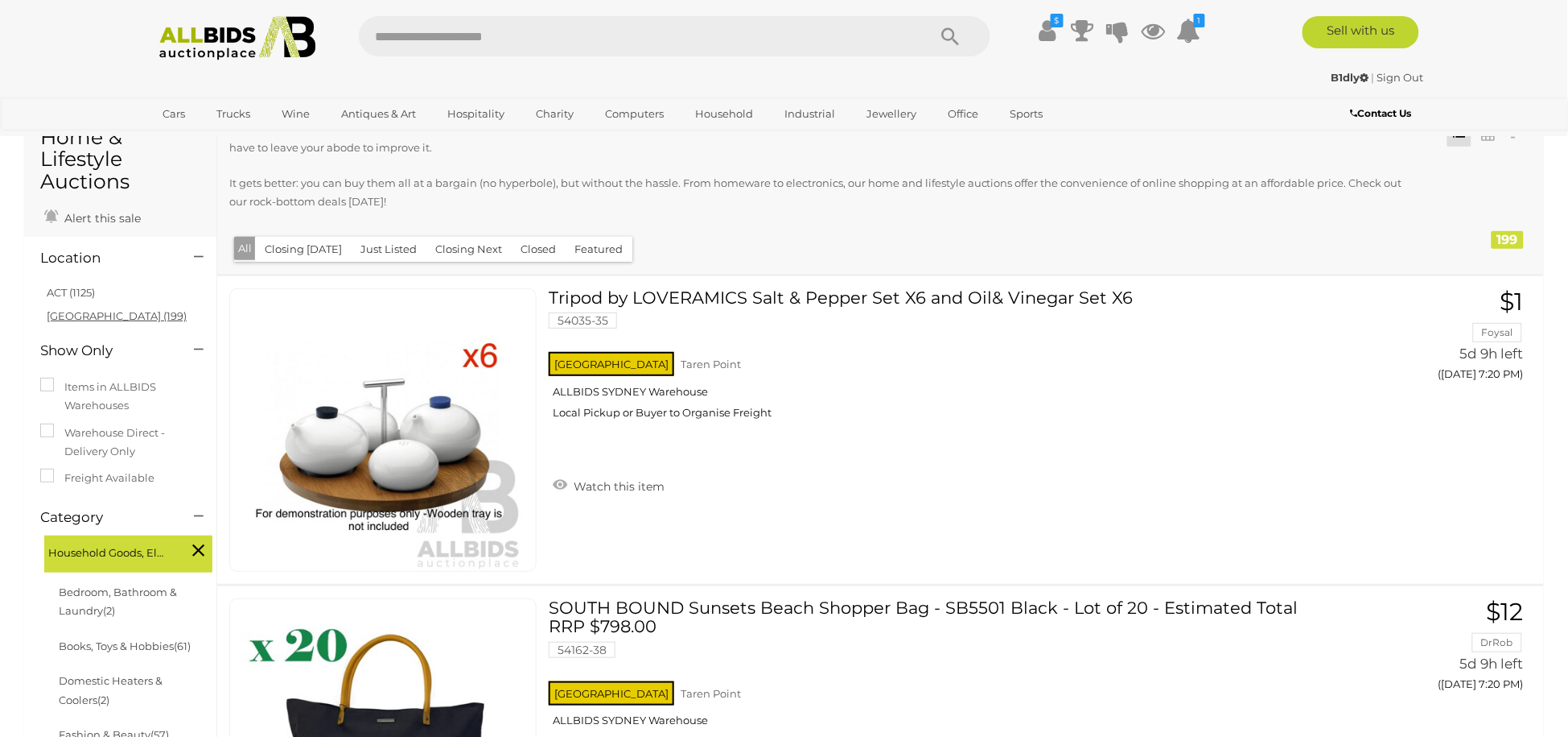
click at [79, 310] on link "[GEOGRAPHIC_DATA] (199)" at bounding box center [117, 316] width 140 height 13
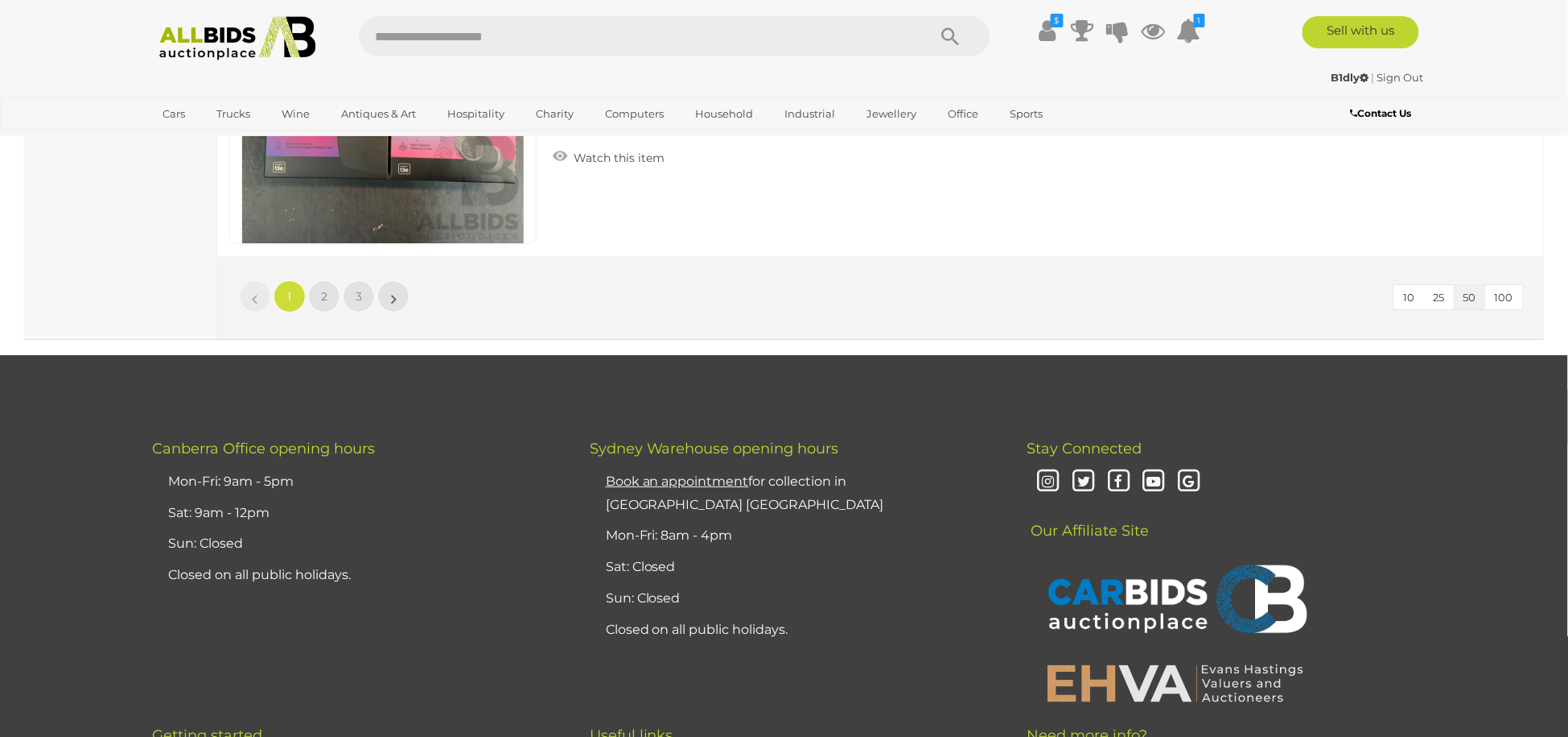
scroll to position [15396, 0]
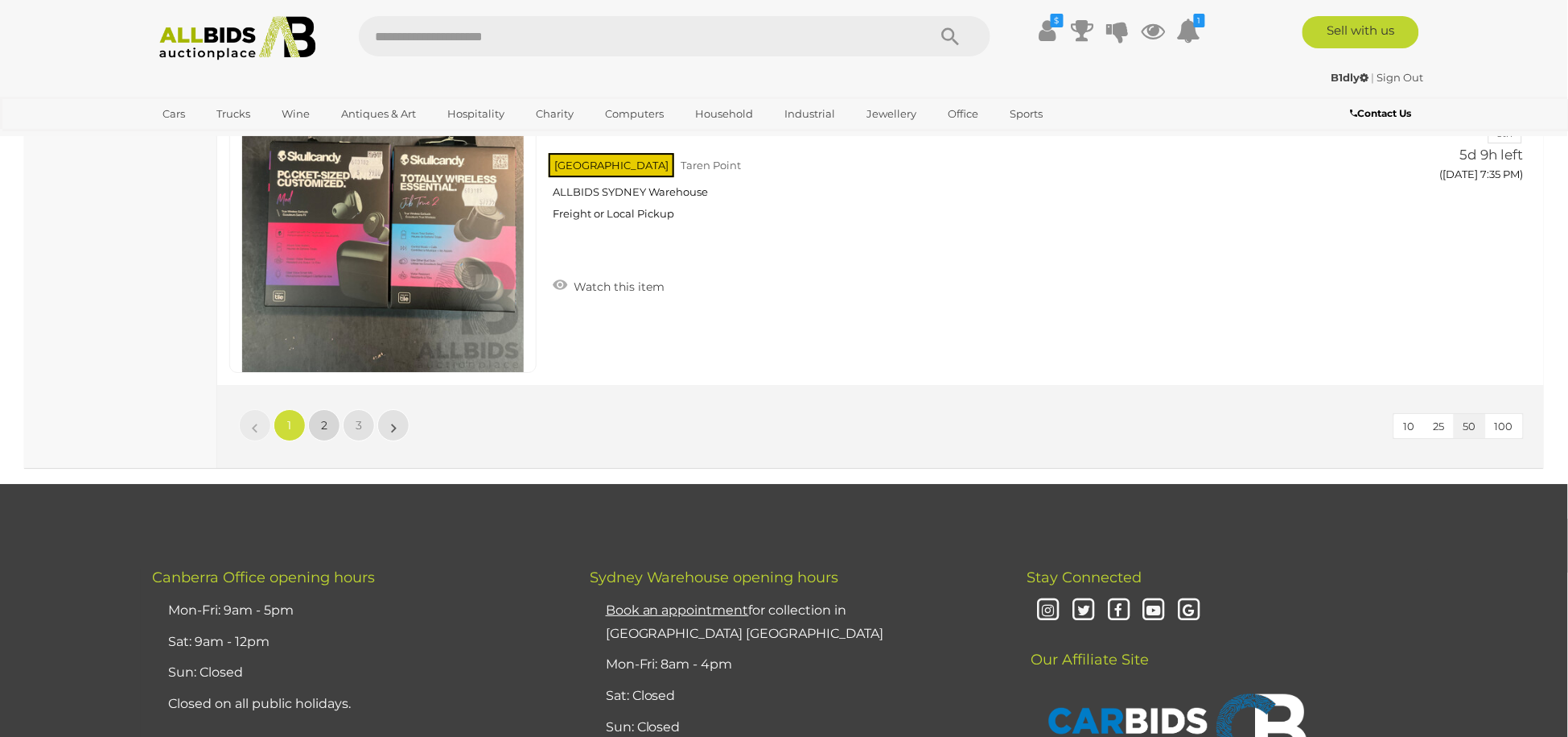
click at [318, 409] on link "2" at bounding box center [324, 425] width 32 height 32
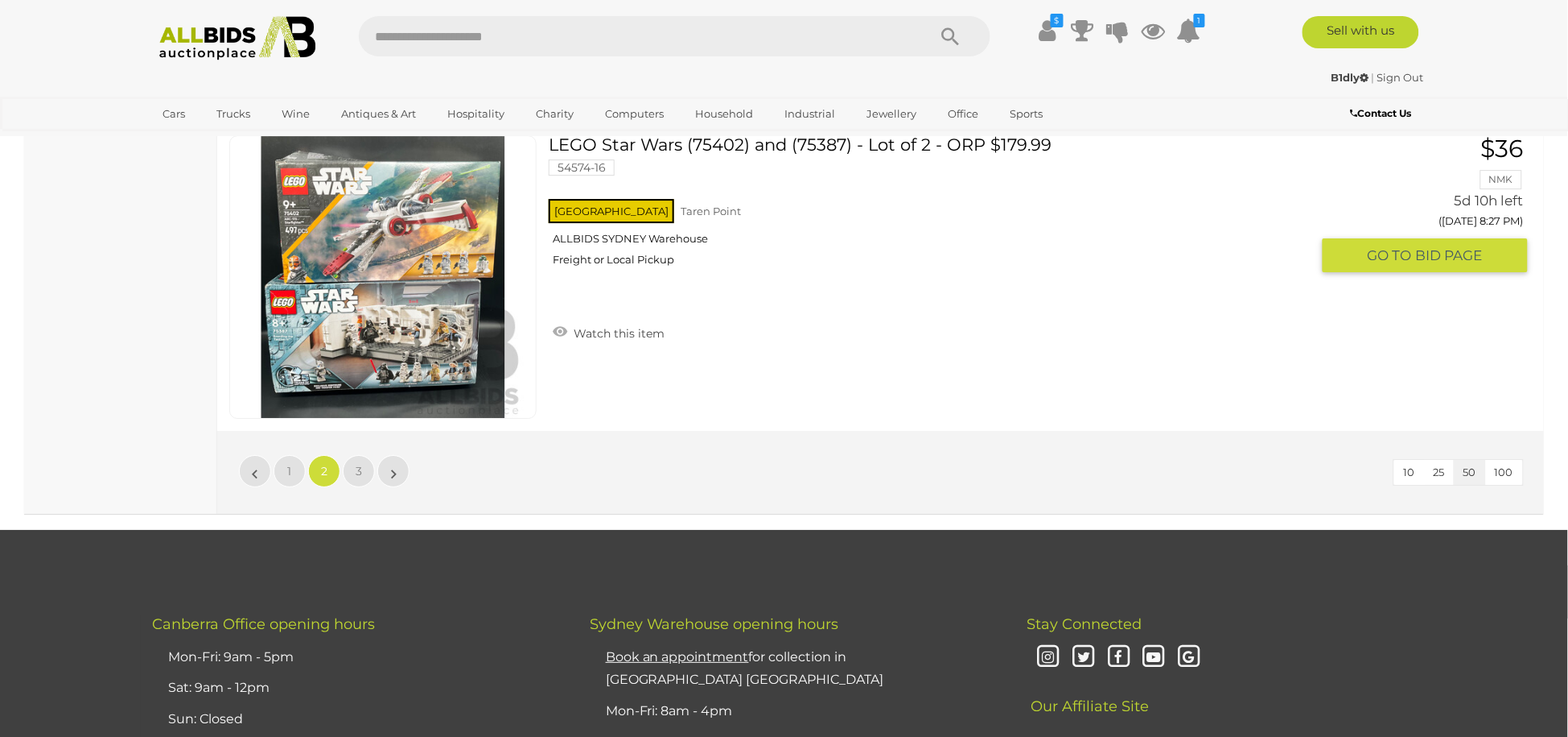
scroll to position [15427, 0]
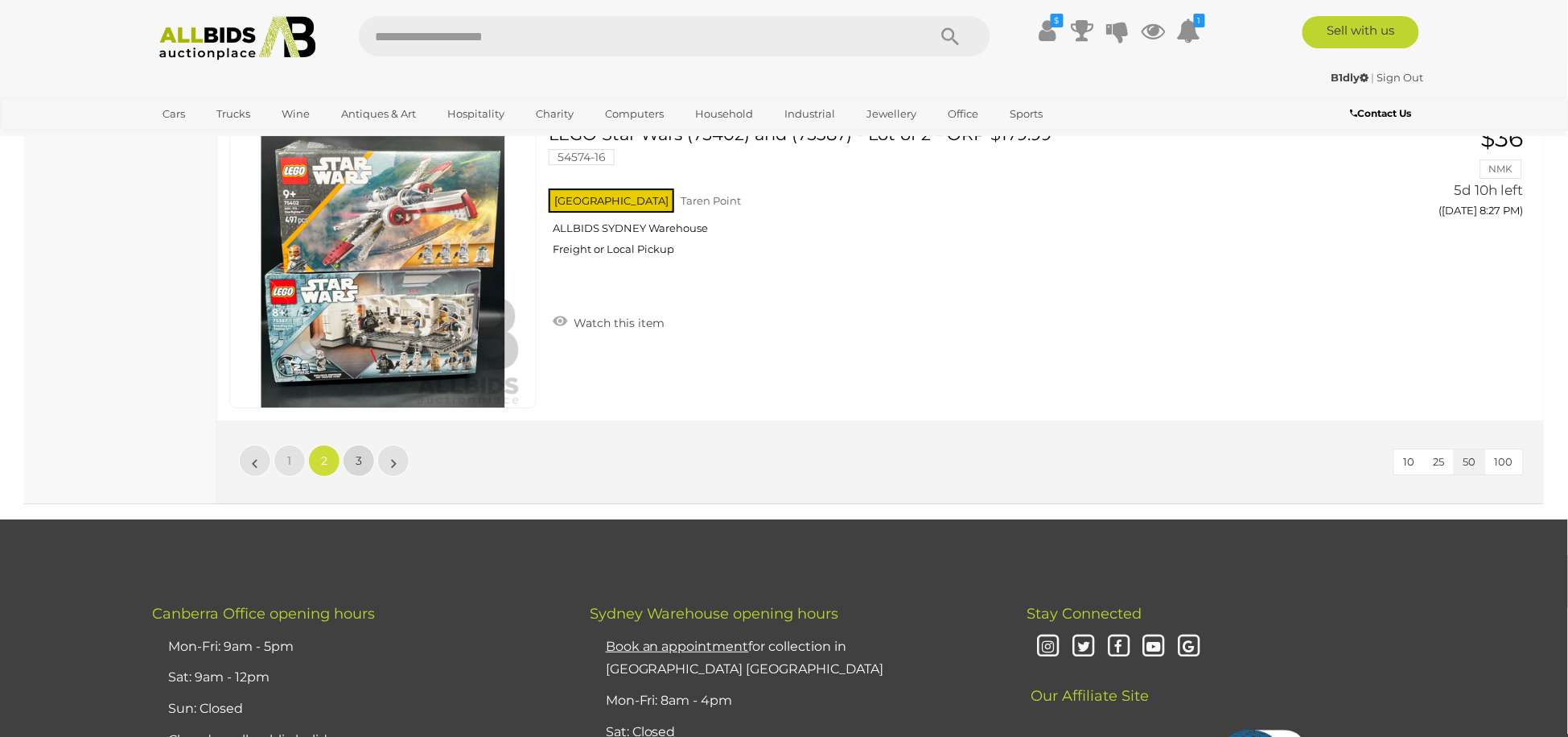
click at [349, 444] on link "3" at bounding box center [358, 460] width 32 height 32
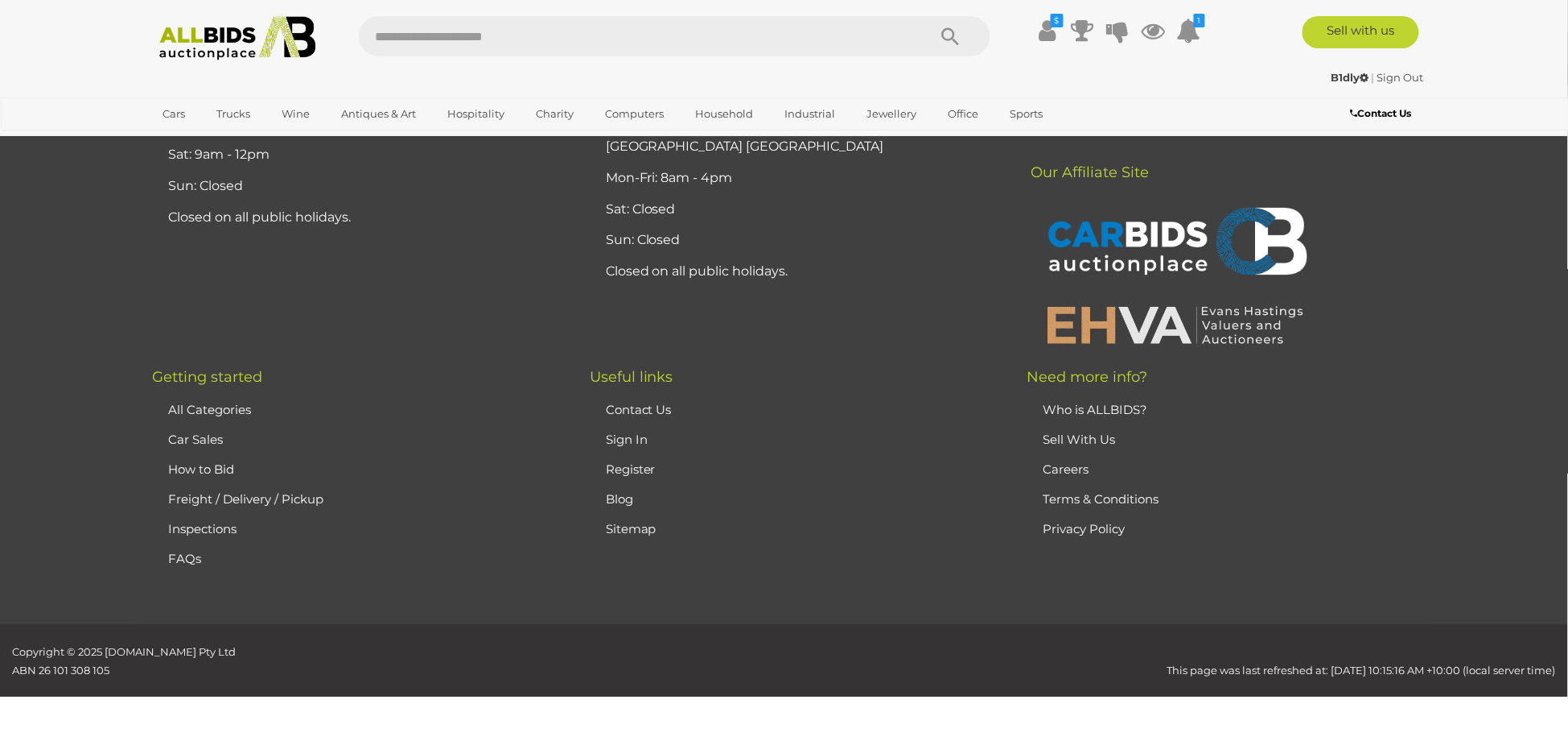
scroll to position [190, 0]
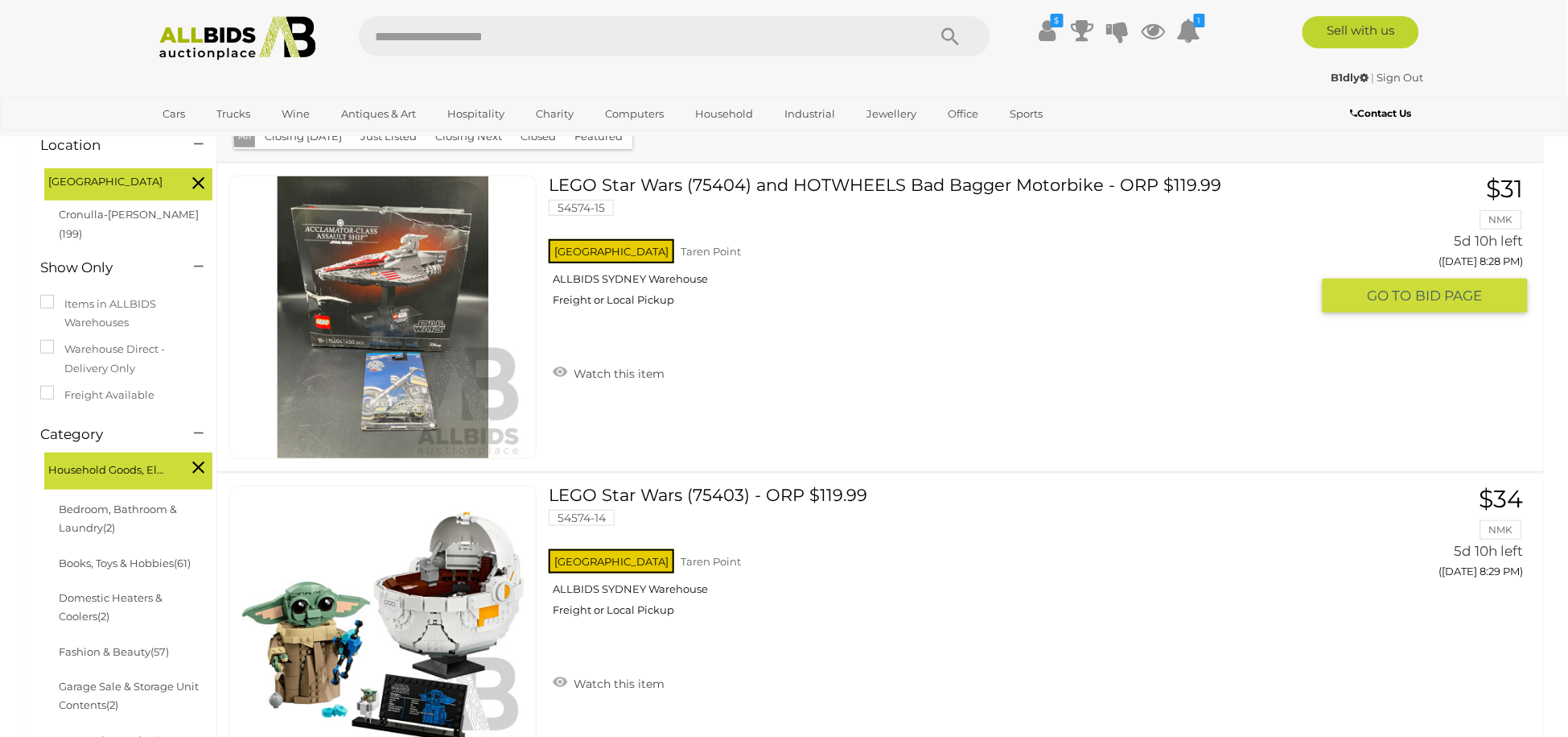
scroll to position [392, 0]
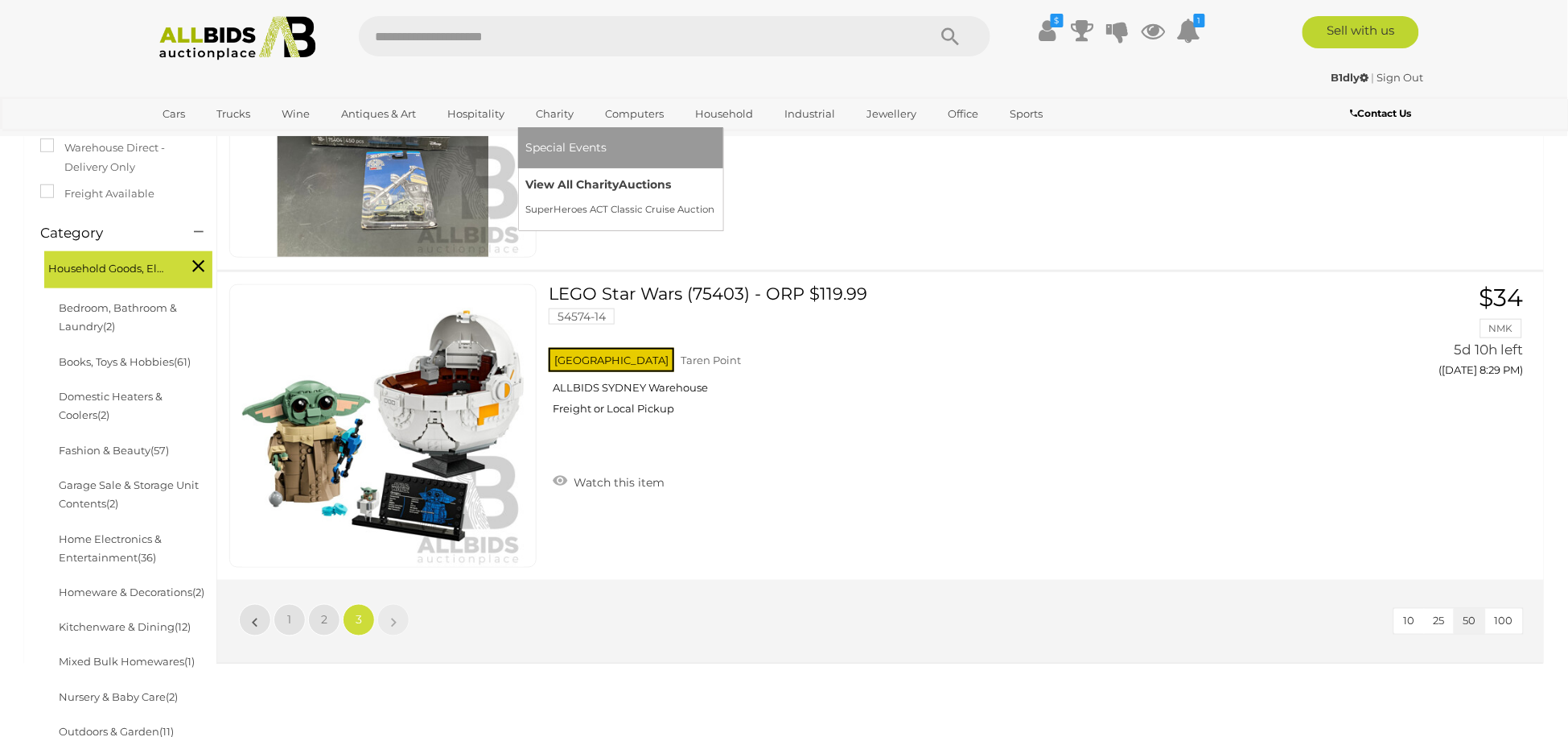
click at [587, 189] on link "View All Charity Auctions" at bounding box center [620, 184] width 189 height 25
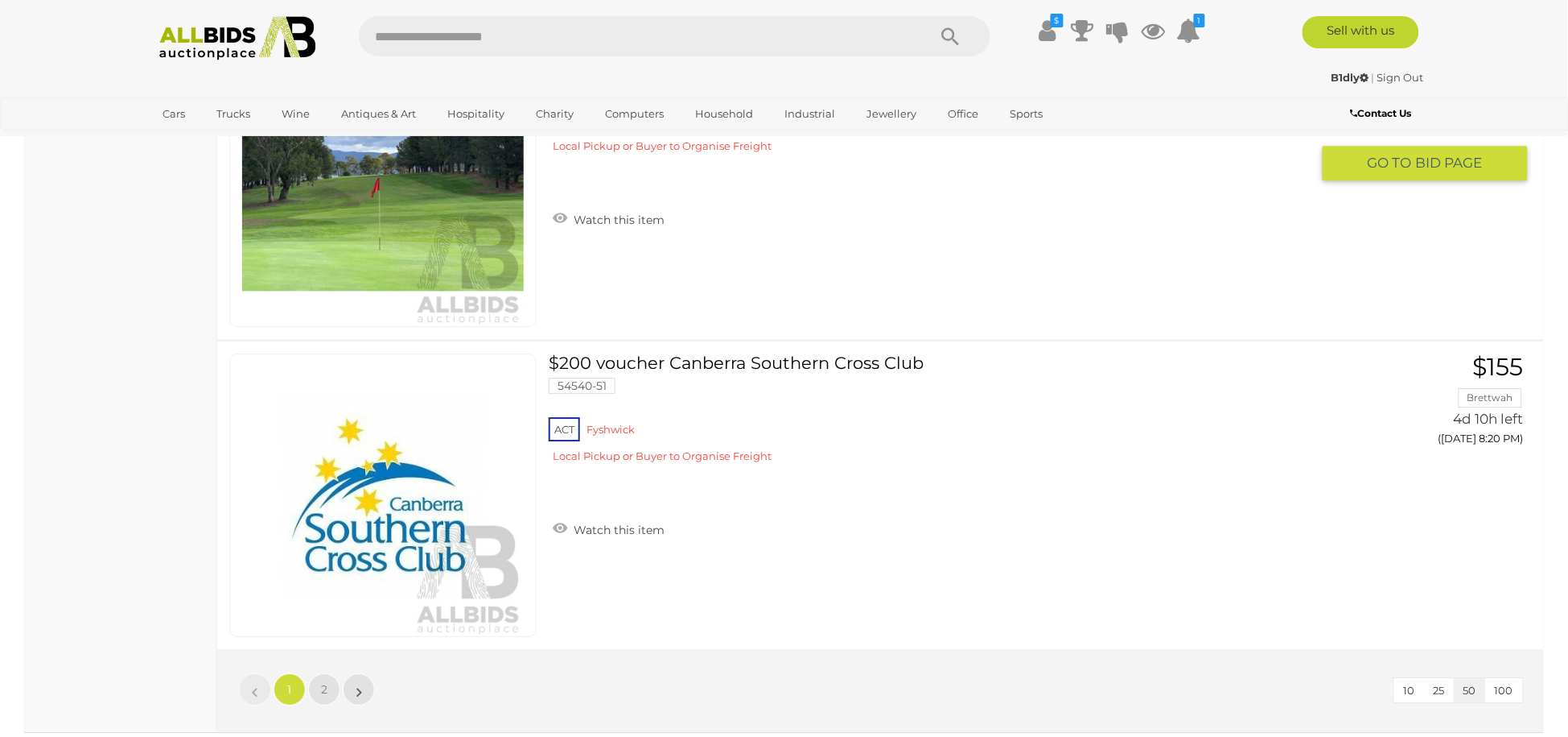
scroll to position [15296, 0]
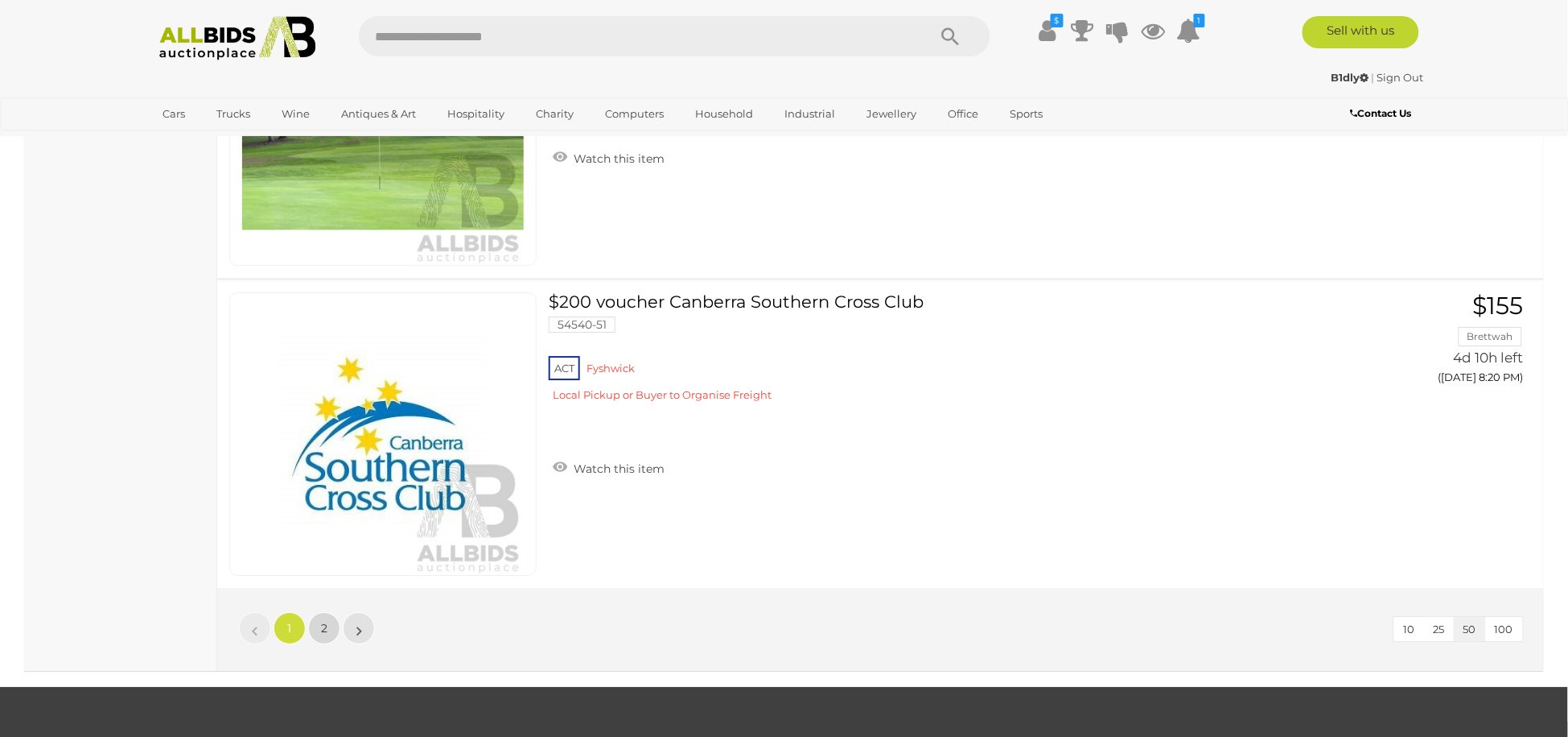
click at [331, 612] on link "2" at bounding box center [324, 627] width 32 height 32
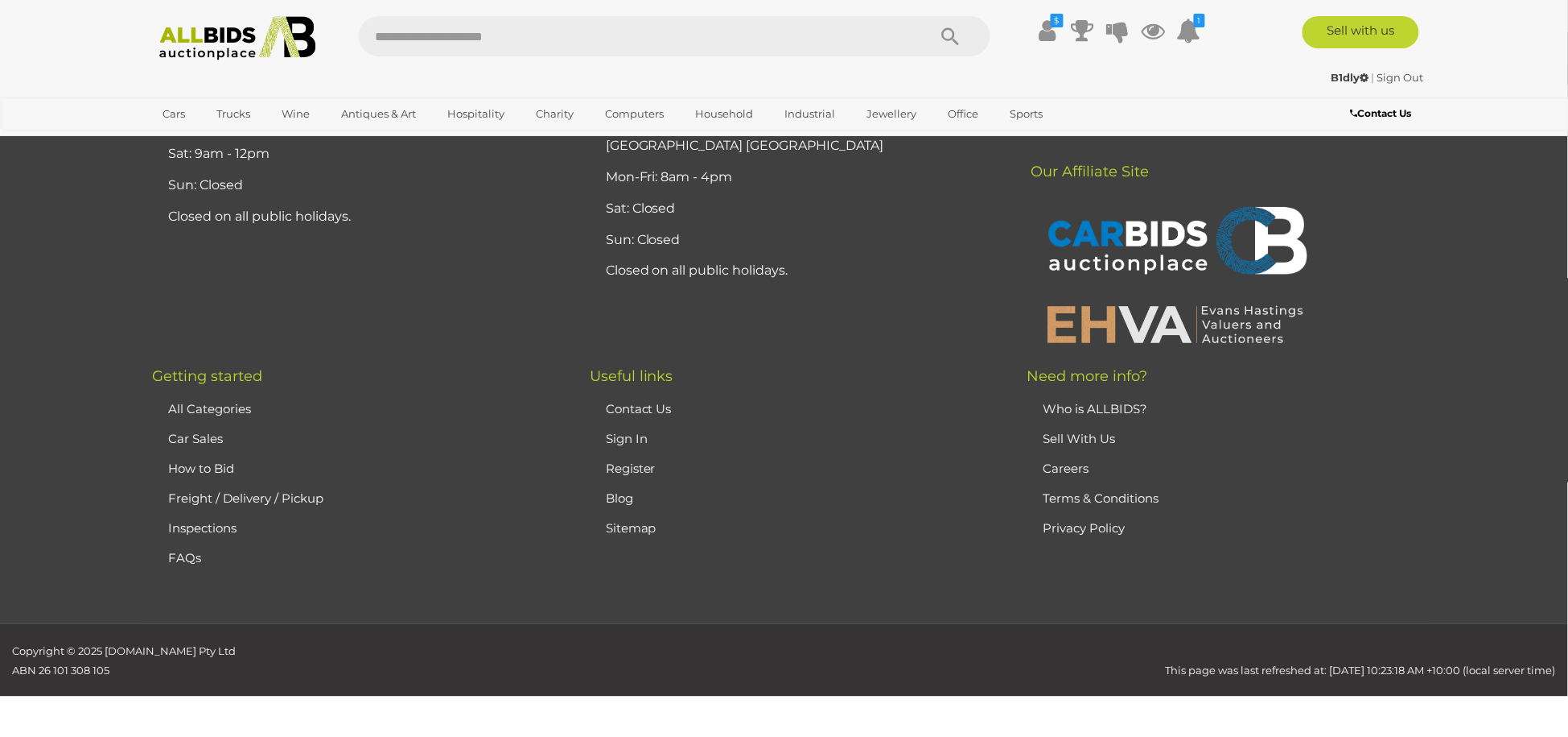
scroll to position [225, 0]
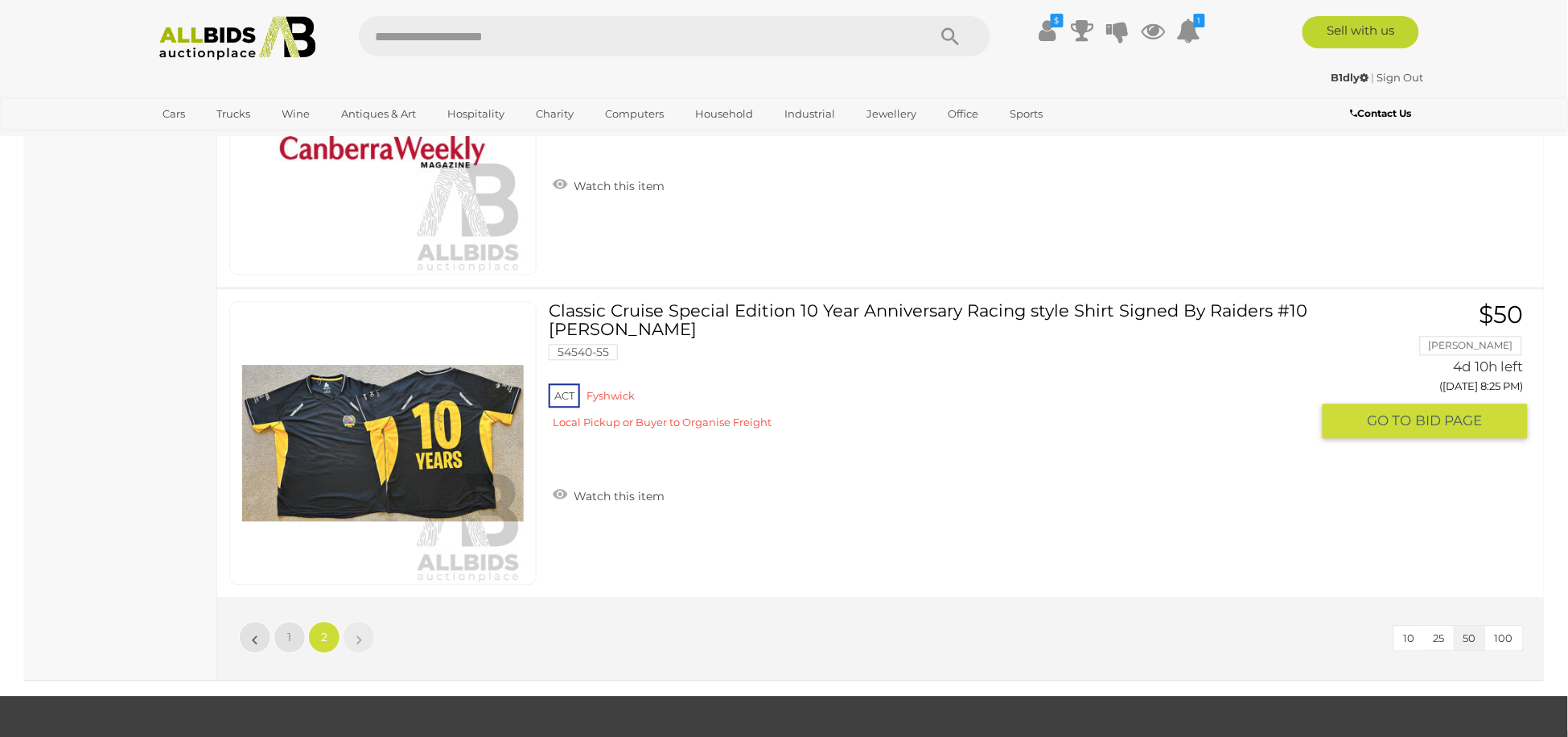
scroll to position [1331, 0]
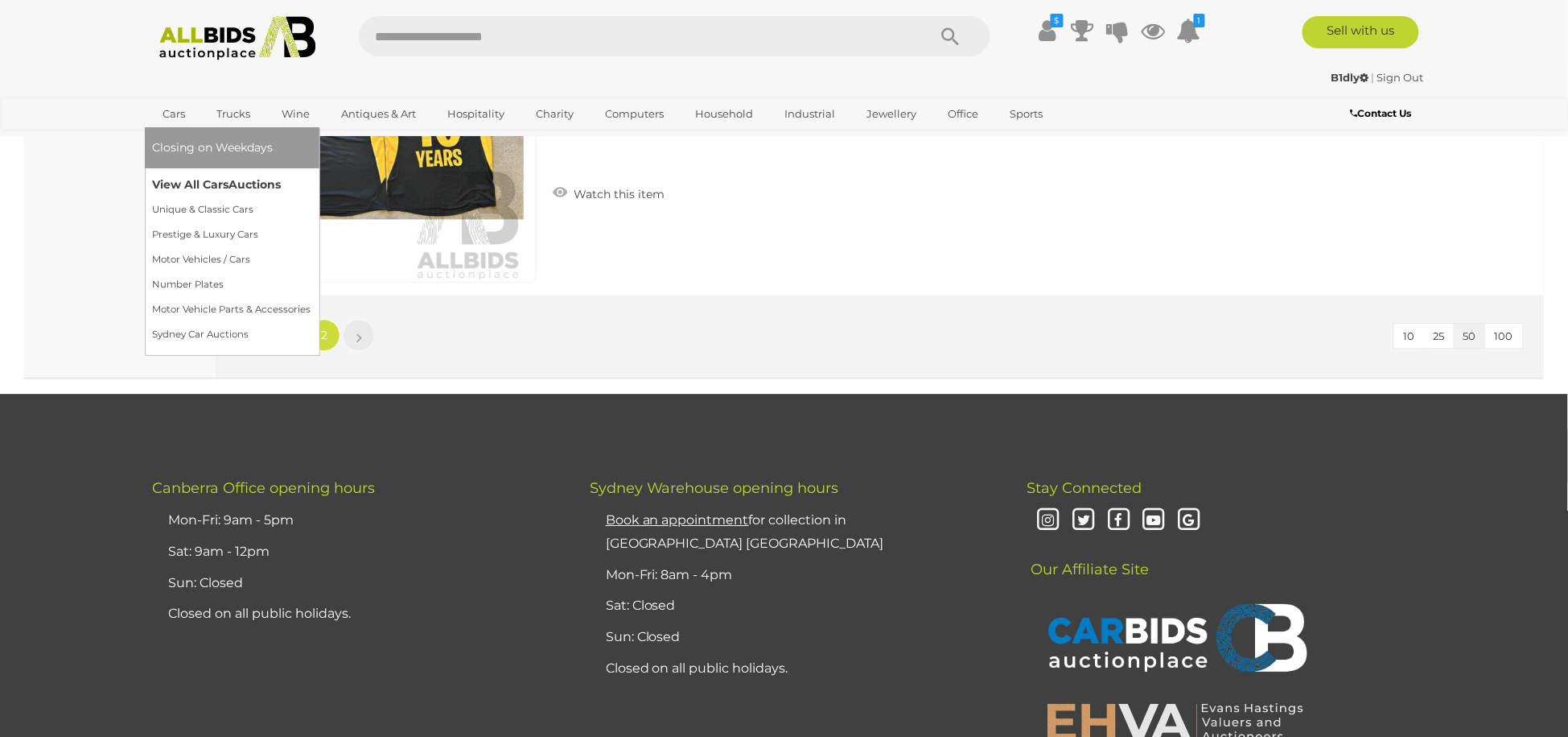
click at [215, 181] on link "View All Cars Auctions" at bounding box center [232, 184] width 158 height 25
